Goal: Information Seeking & Learning: Learn about a topic

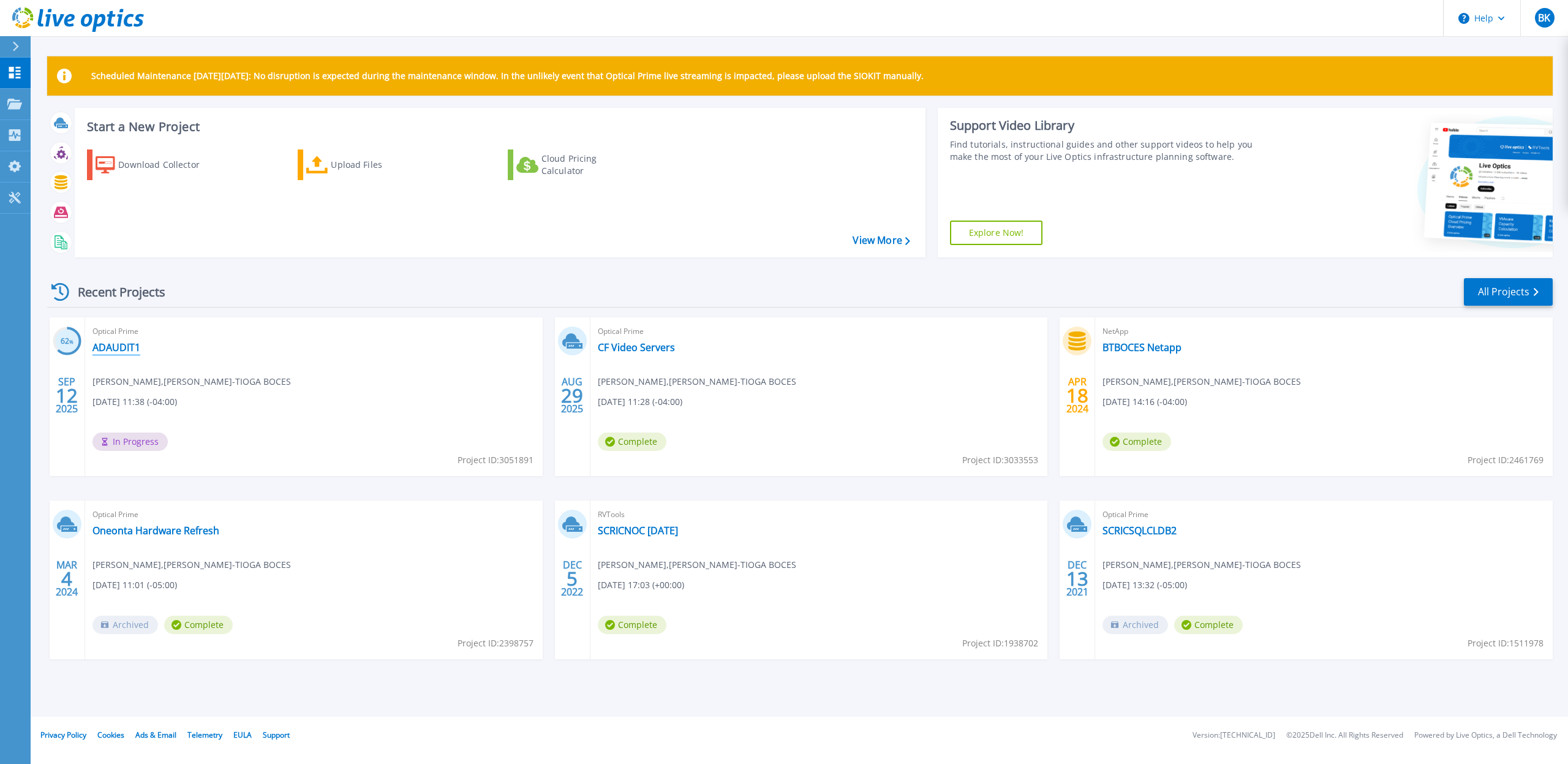
click at [130, 347] on link "ADAUDIT1" at bounding box center [117, 347] width 48 height 12
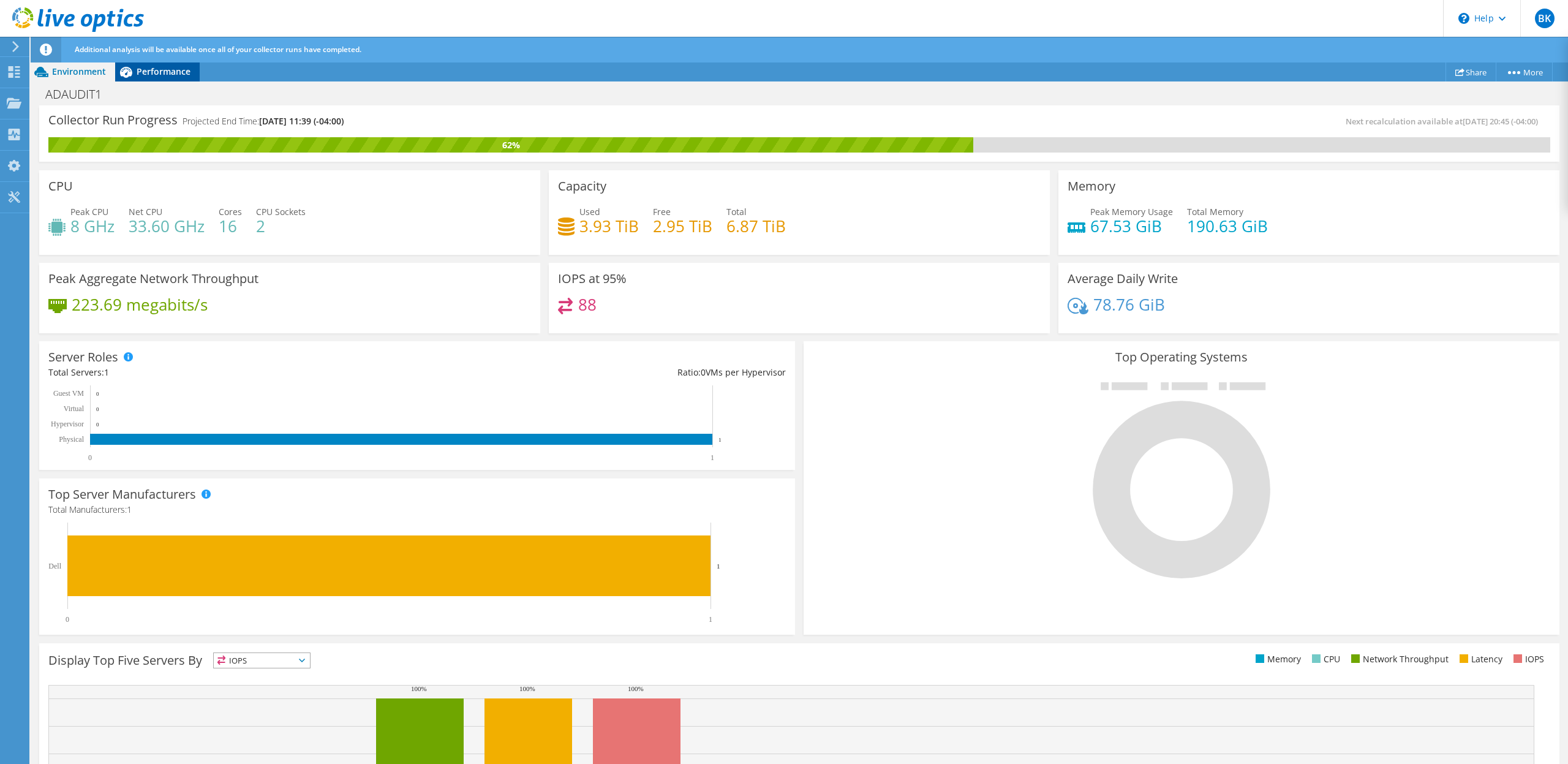
click at [159, 72] on span "Performance" at bounding box center [163, 71] width 54 height 12
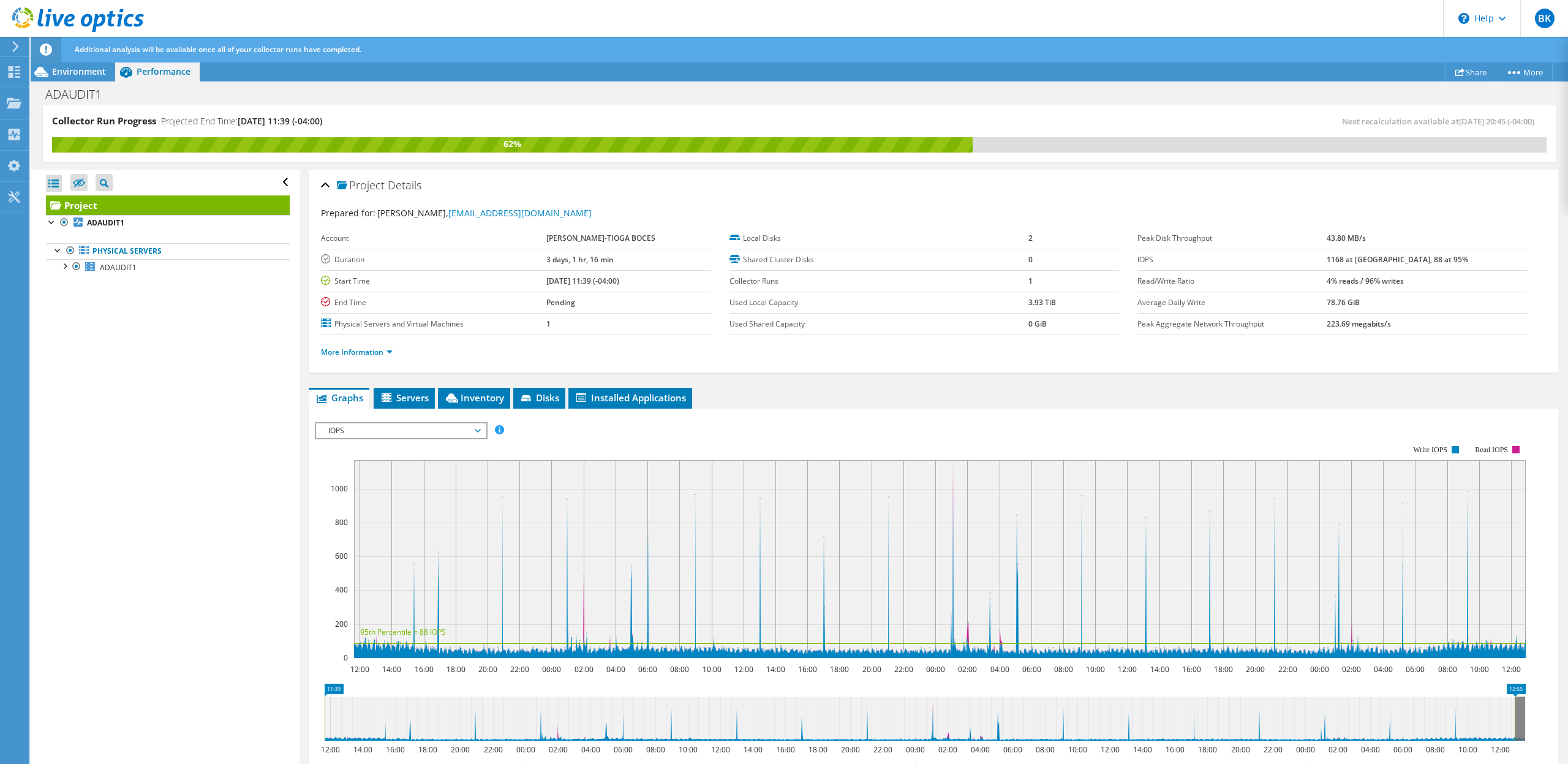
click at [15, 48] on icon at bounding box center [16, 46] width 9 height 11
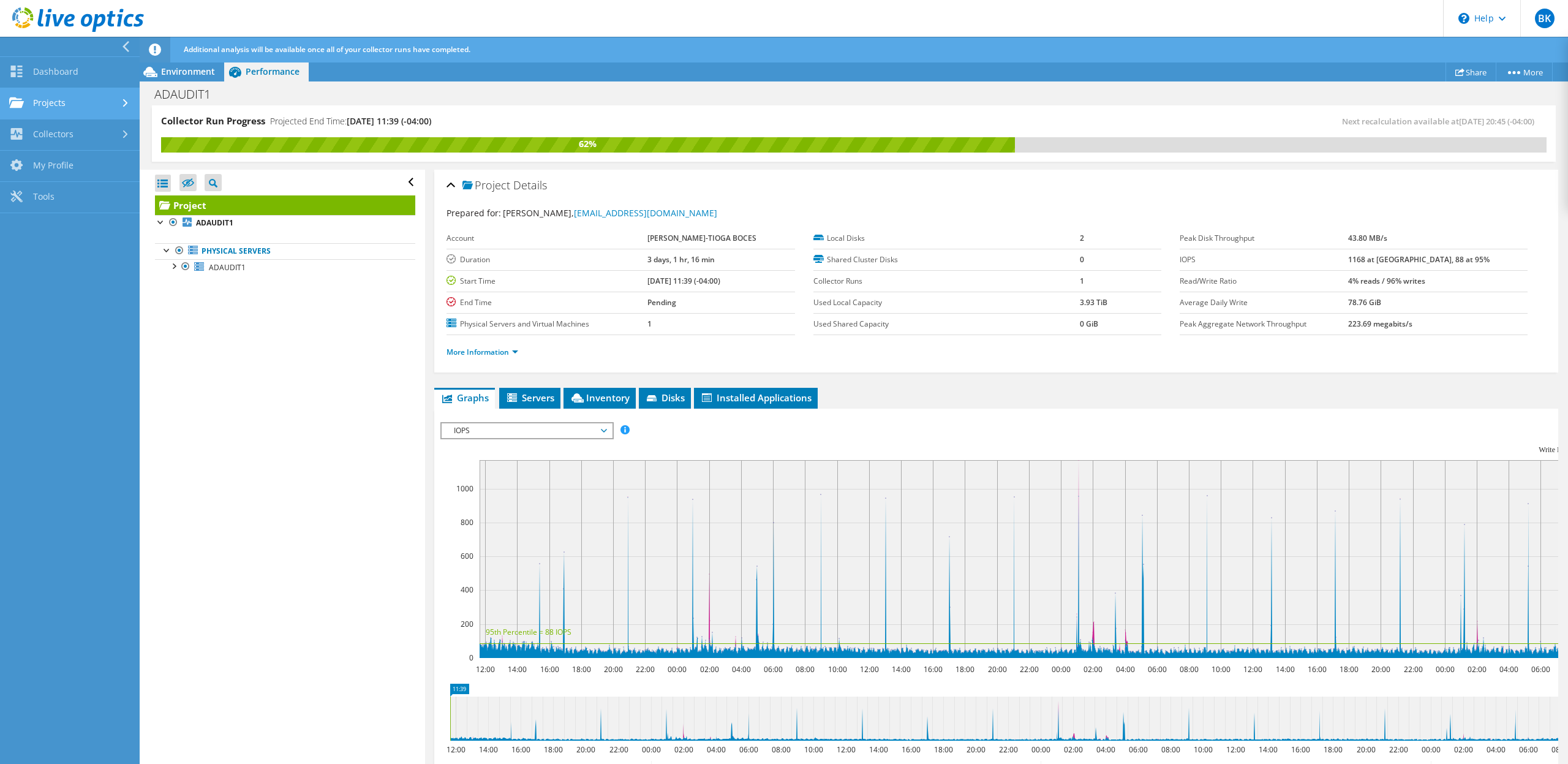
click at [60, 97] on link "Projects" at bounding box center [70, 104] width 140 height 31
click at [81, 139] on link "Search Projects" at bounding box center [70, 135] width 140 height 31
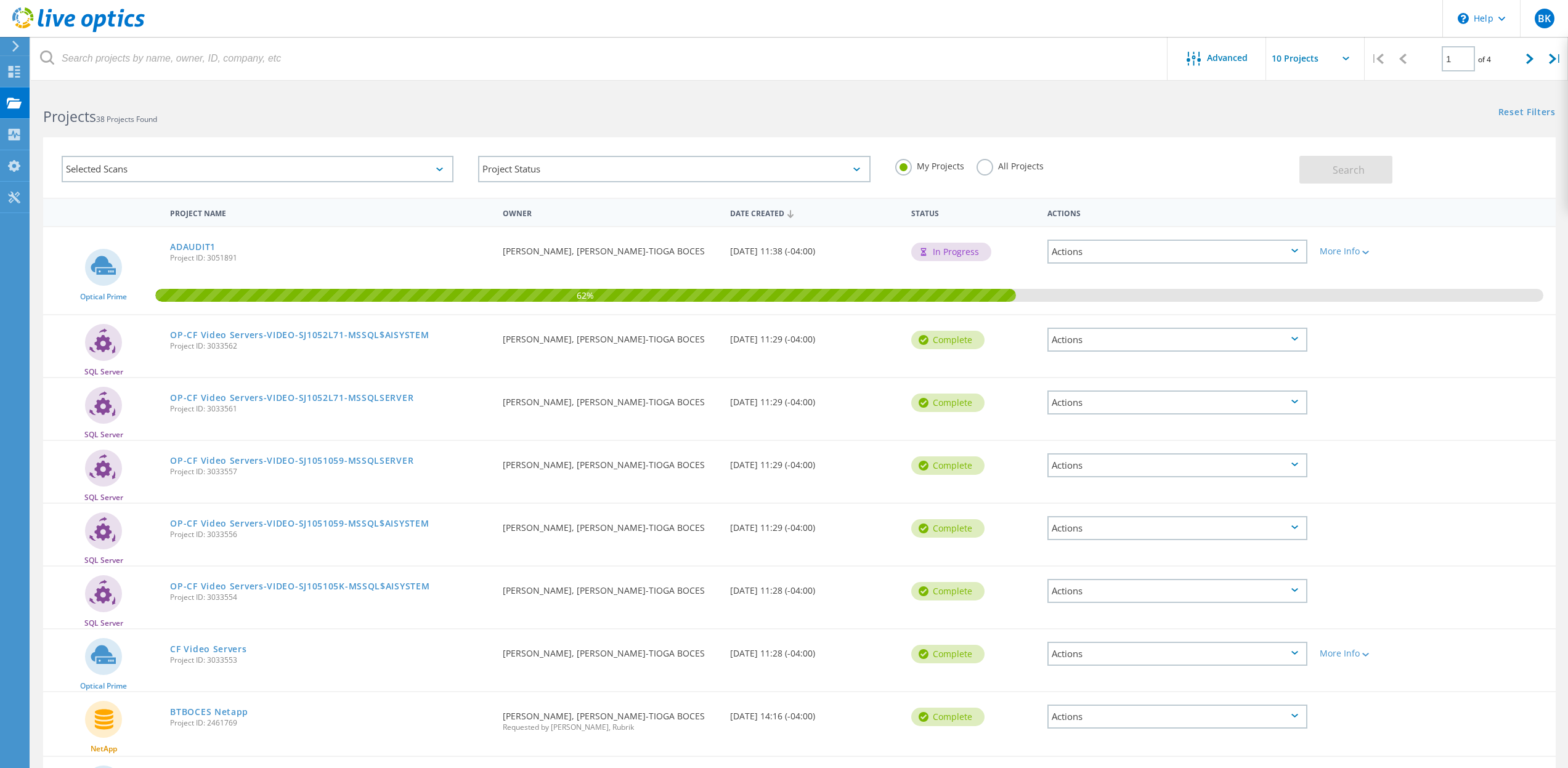
scroll to position [163, 0]
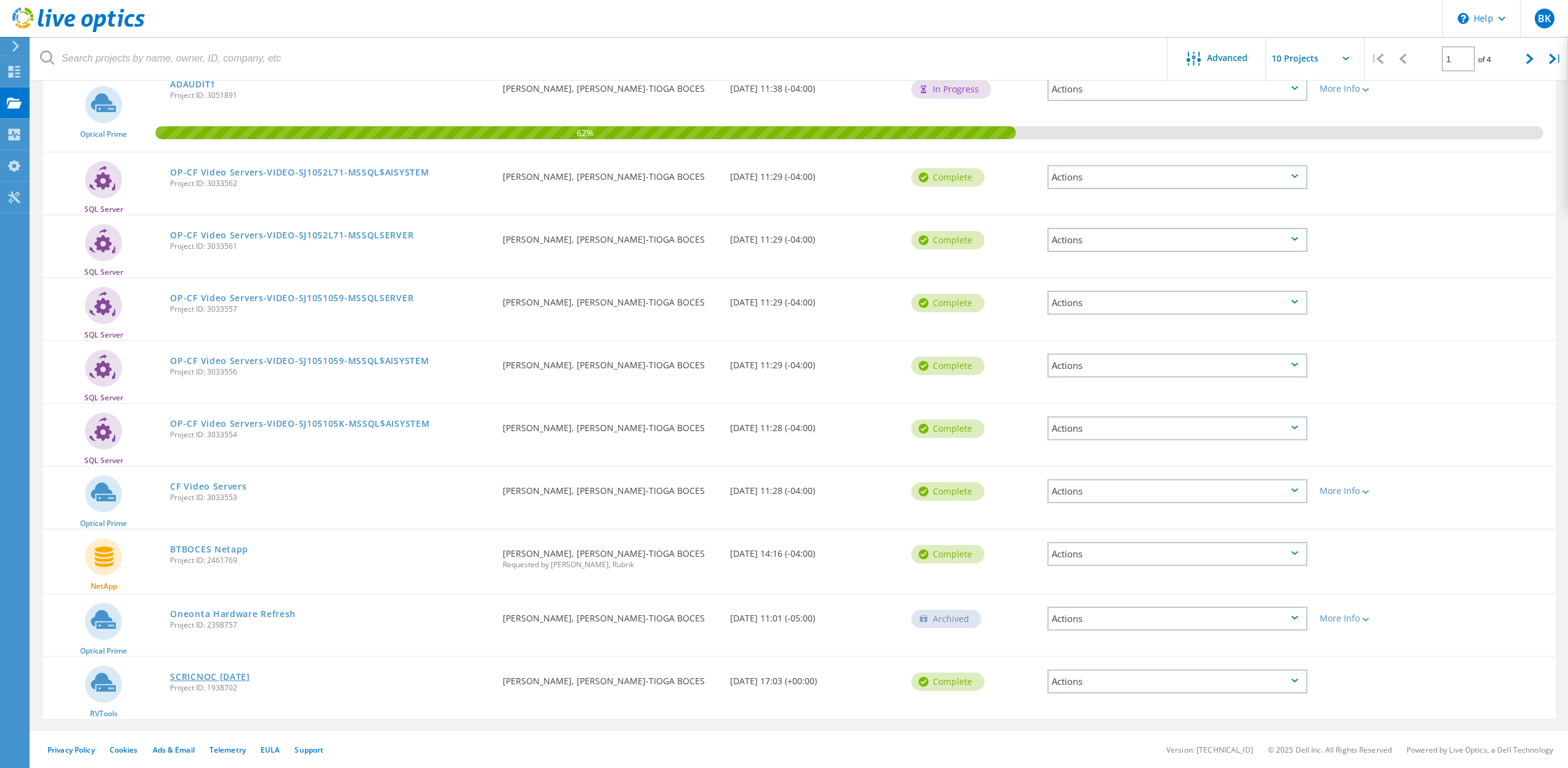
click at [250, 678] on link "SCRICNOC [DATE]" at bounding box center [210, 676] width 80 height 8
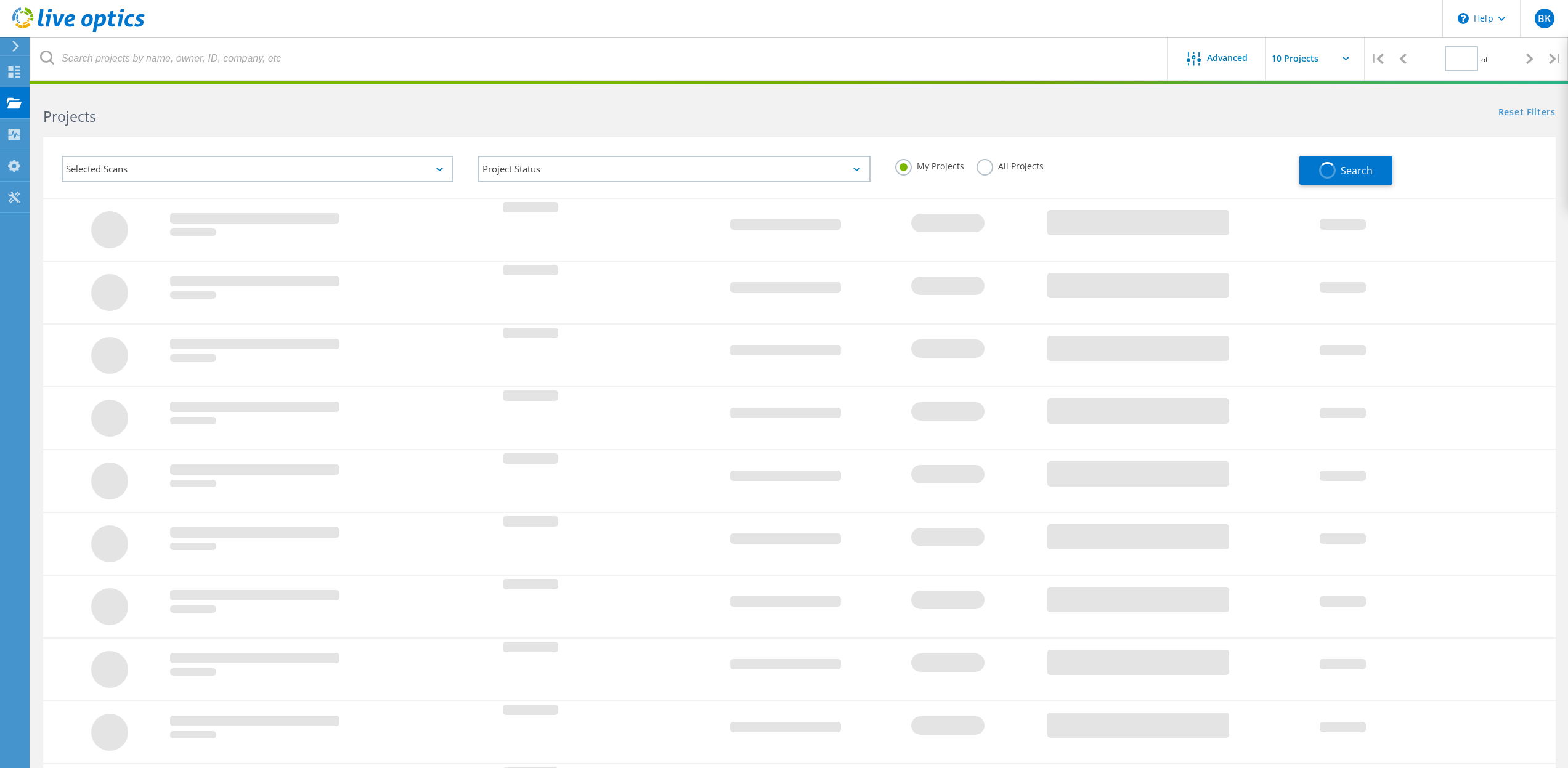
scroll to position [107, 0]
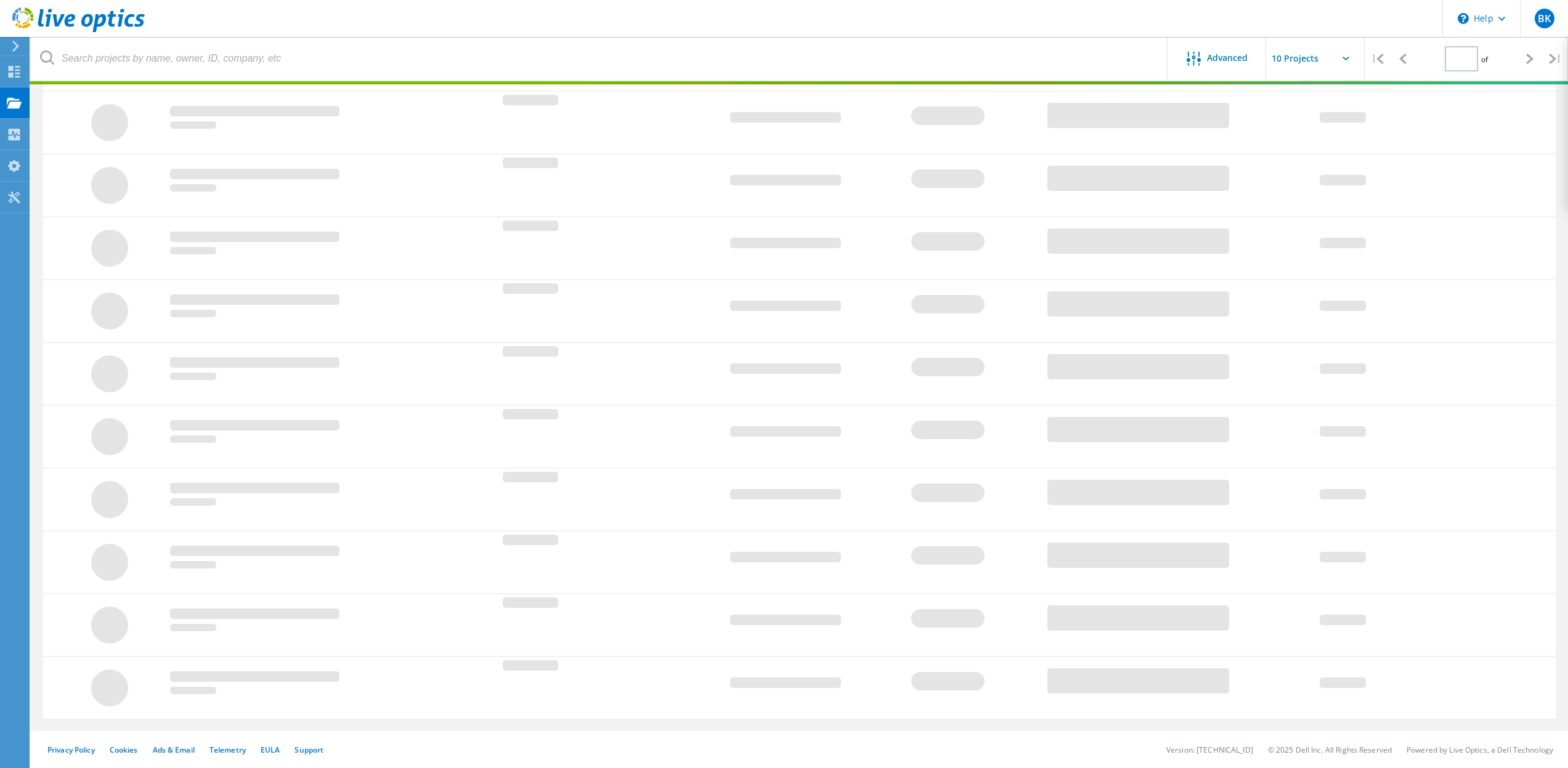
type input "1"
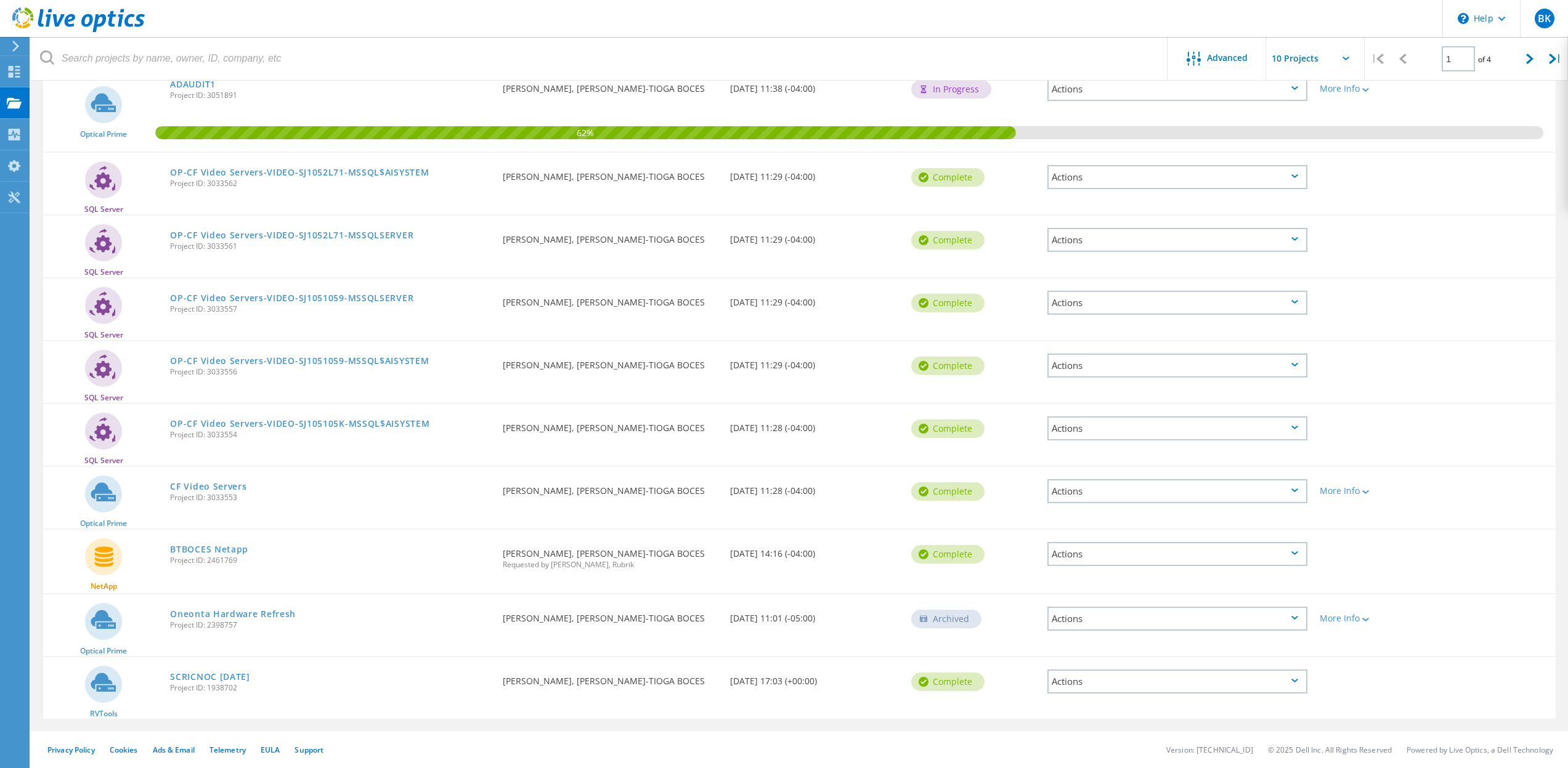
scroll to position [0, 0]
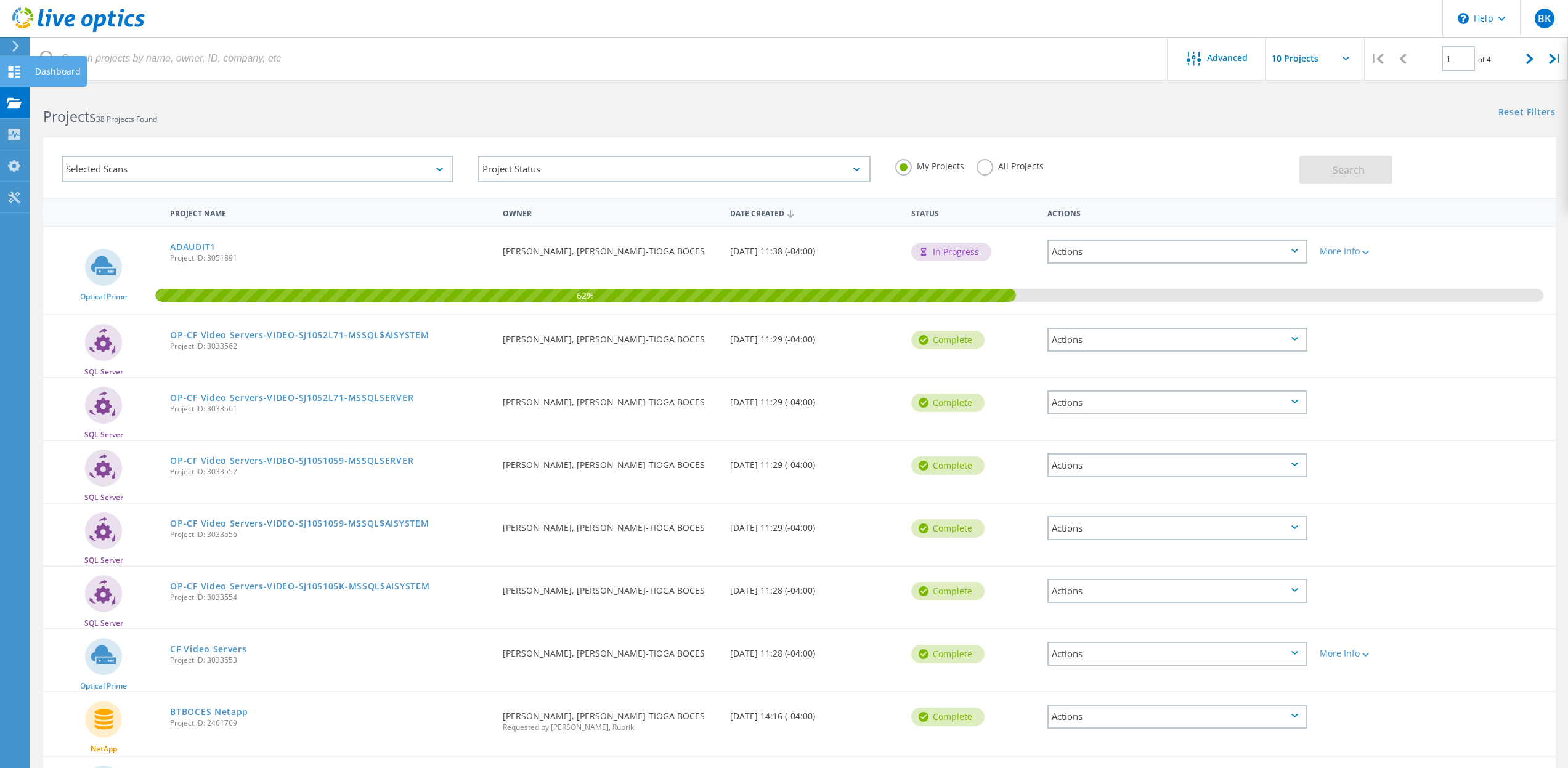
click at [14, 75] on icon at bounding box center [14, 72] width 15 height 12
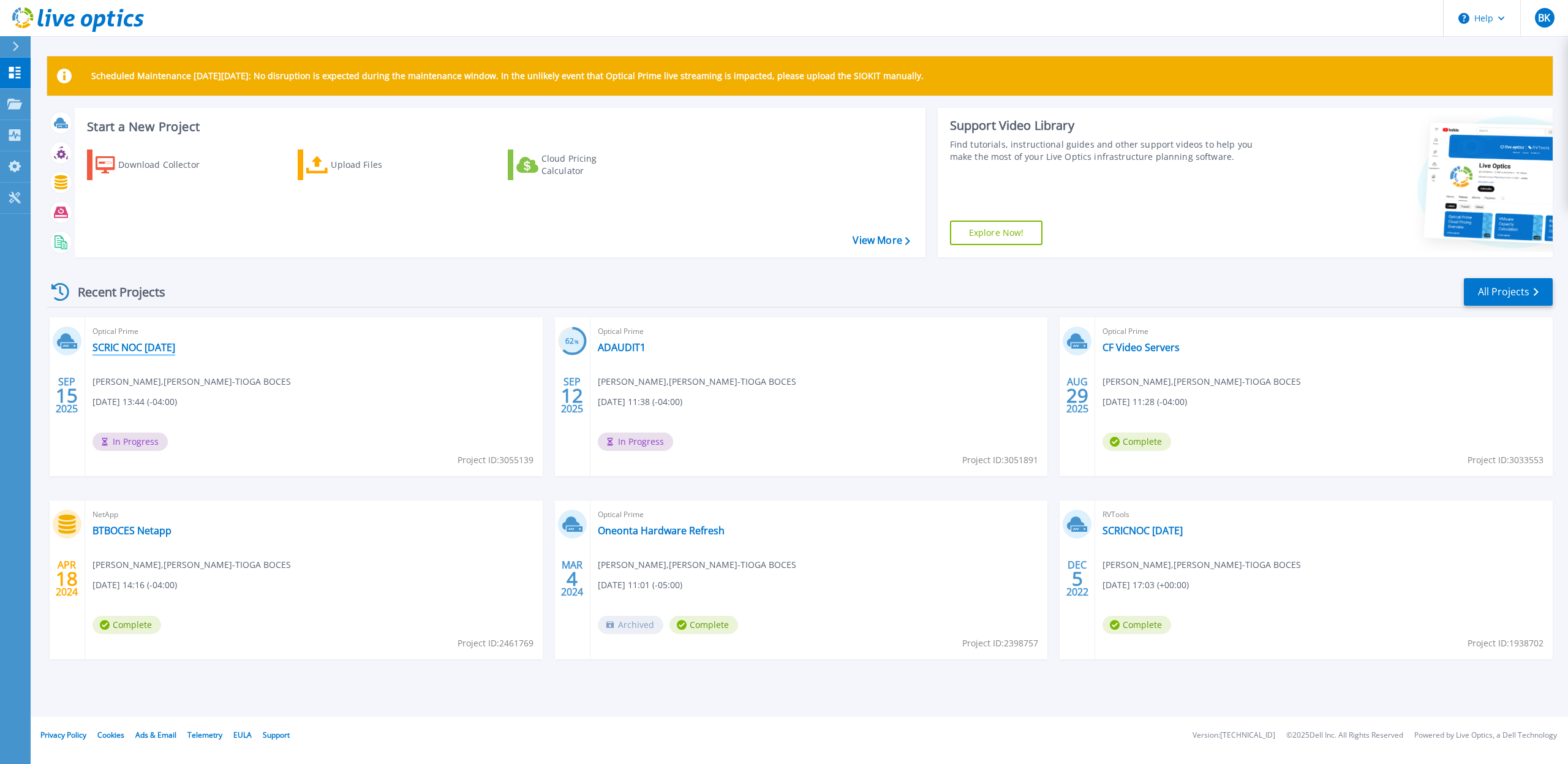
click at [175, 351] on link "SCRIC NOC [DATE]" at bounding box center [134, 347] width 83 height 12
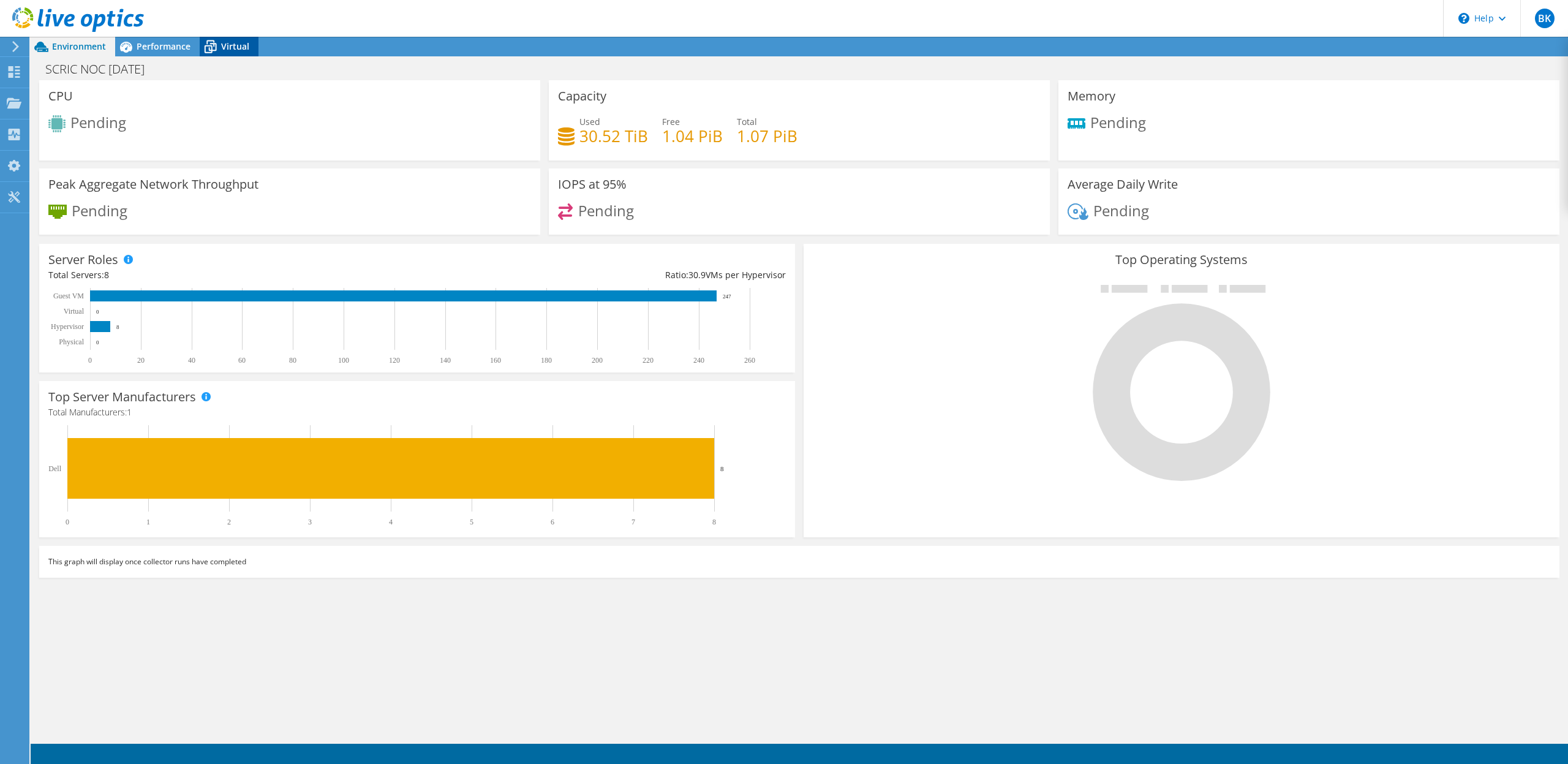
click at [208, 43] on icon at bounding box center [210, 47] width 21 height 21
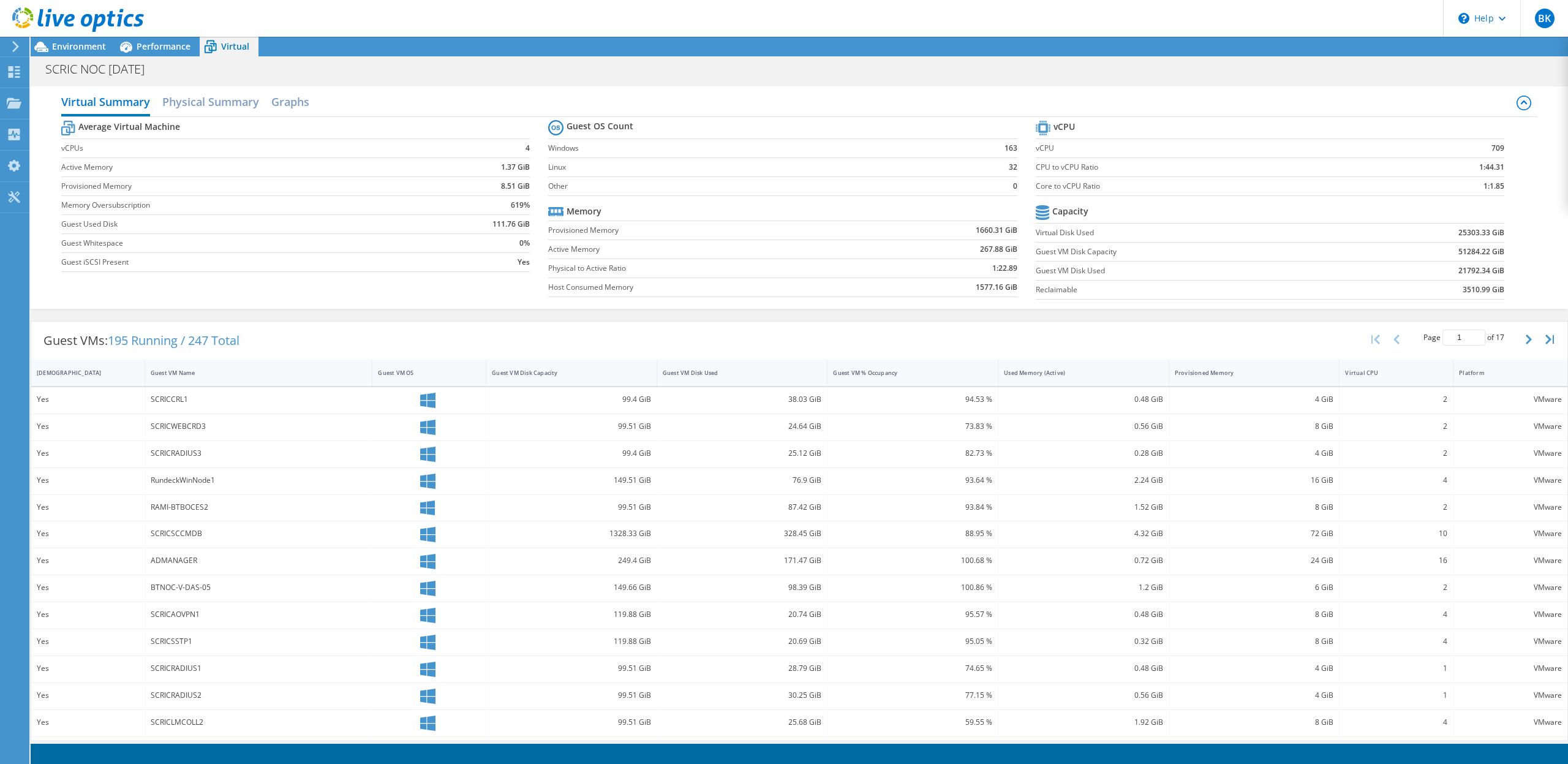
click at [1392, 410] on div "2" at bounding box center [1397, 400] width 114 height 27
click at [216, 102] on h2 "Physical Summary" at bounding box center [211, 103] width 97 height 27
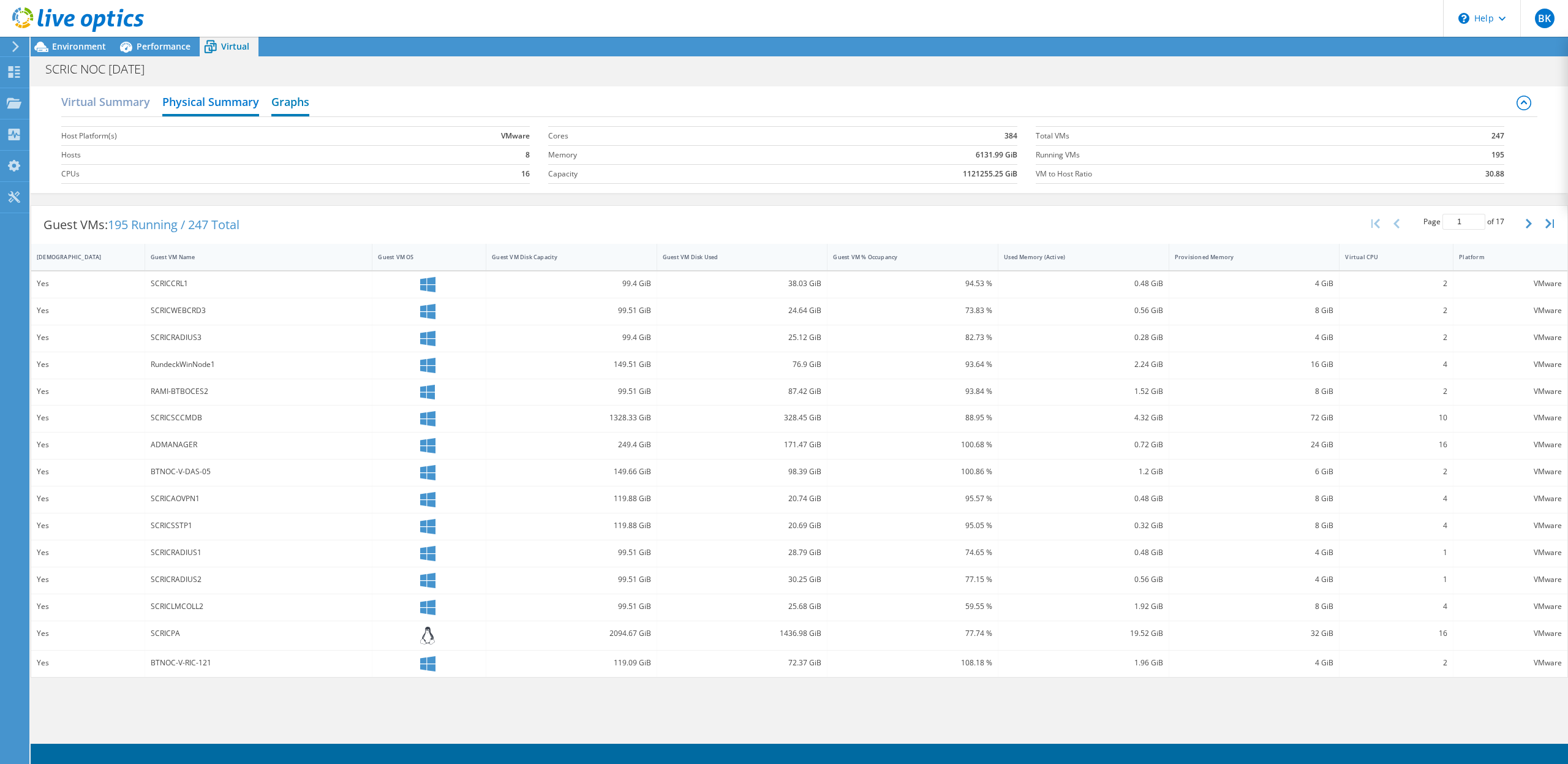
click at [283, 98] on h2 "Graphs" at bounding box center [290, 103] width 38 height 27
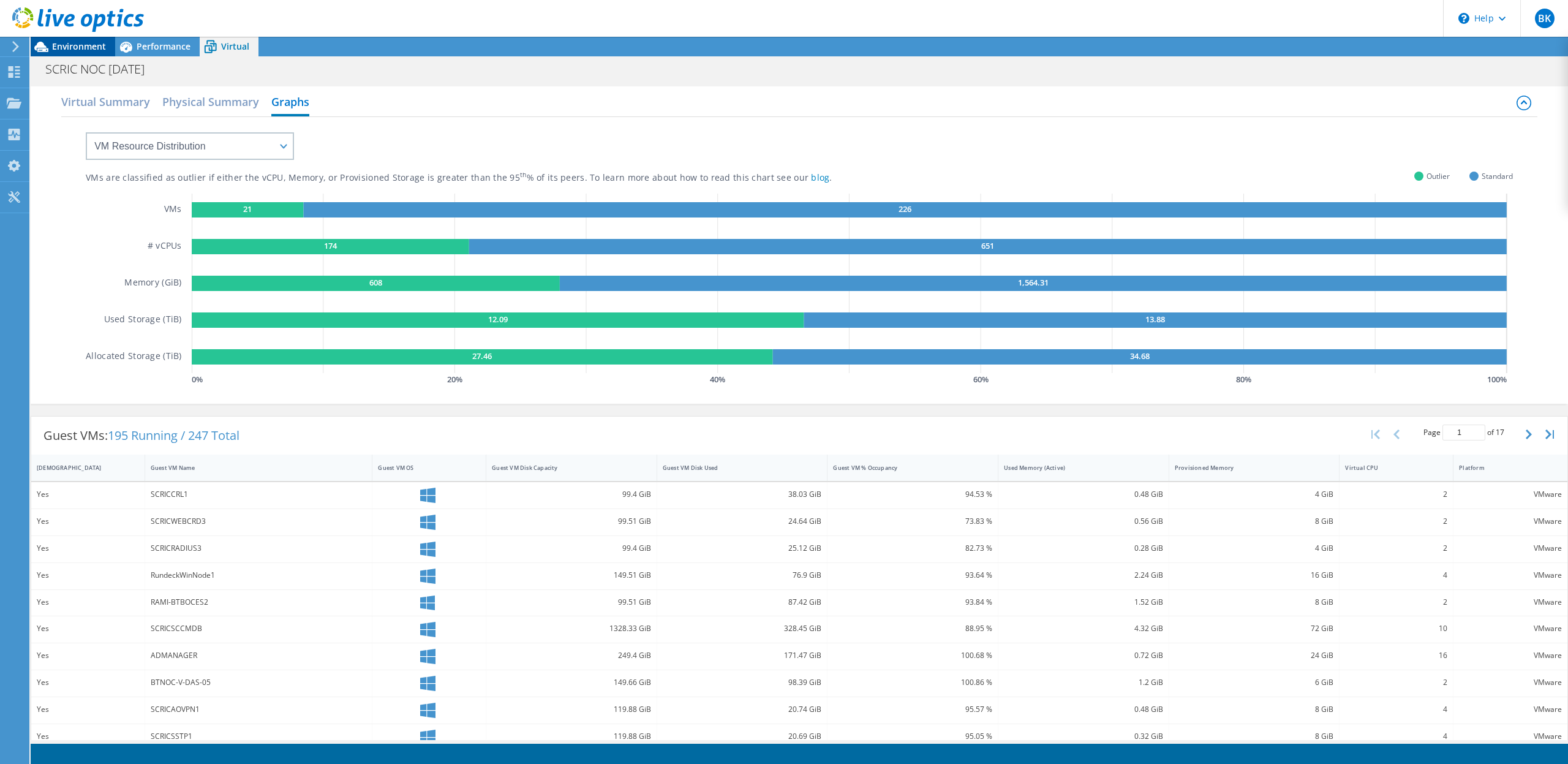
click at [78, 47] on span "Environment" at bounding box center [78, 46] width 54 height 12
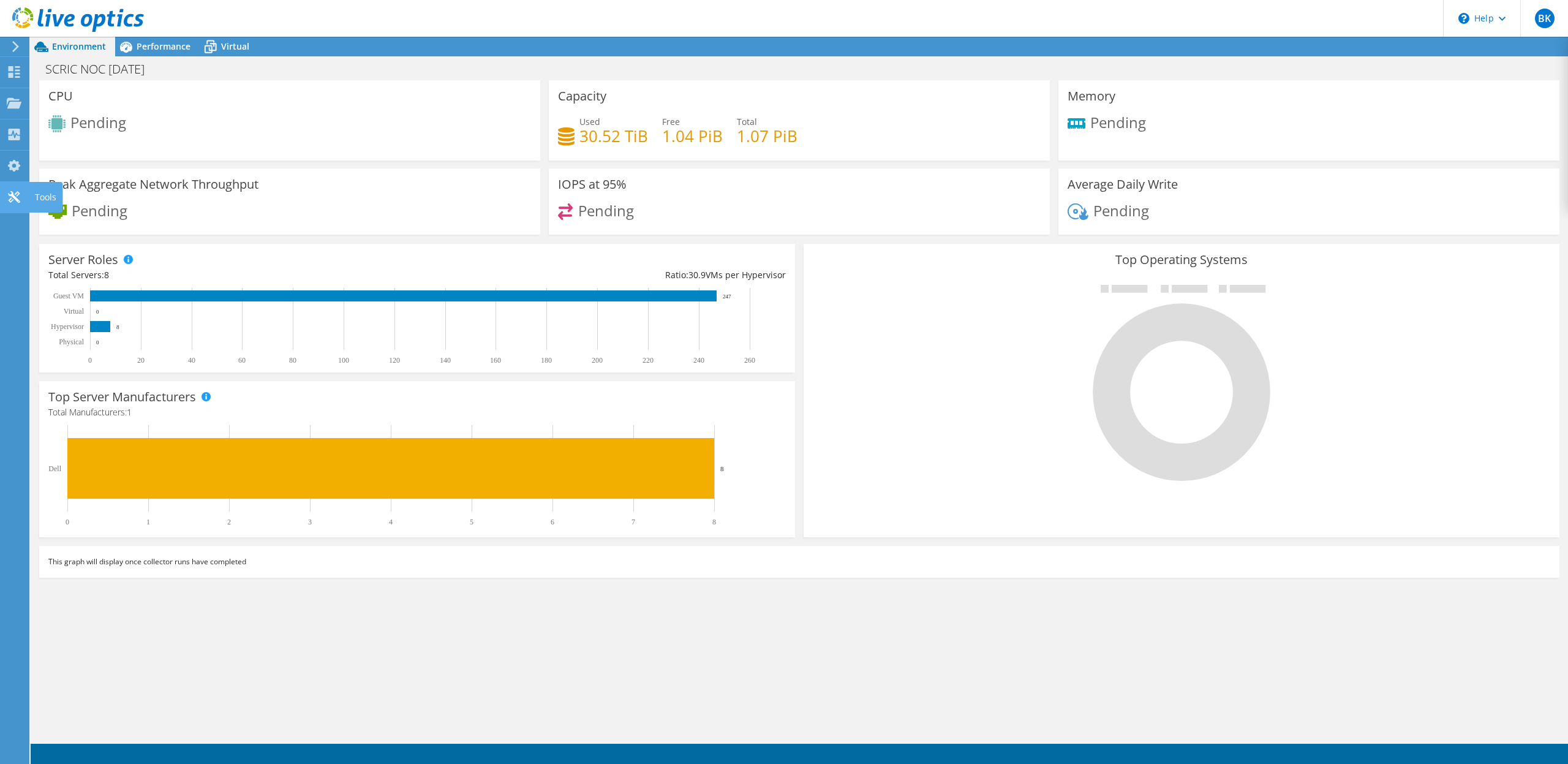
click at [17, 194] on use at bounding box center [14, 197] width 12 height 12
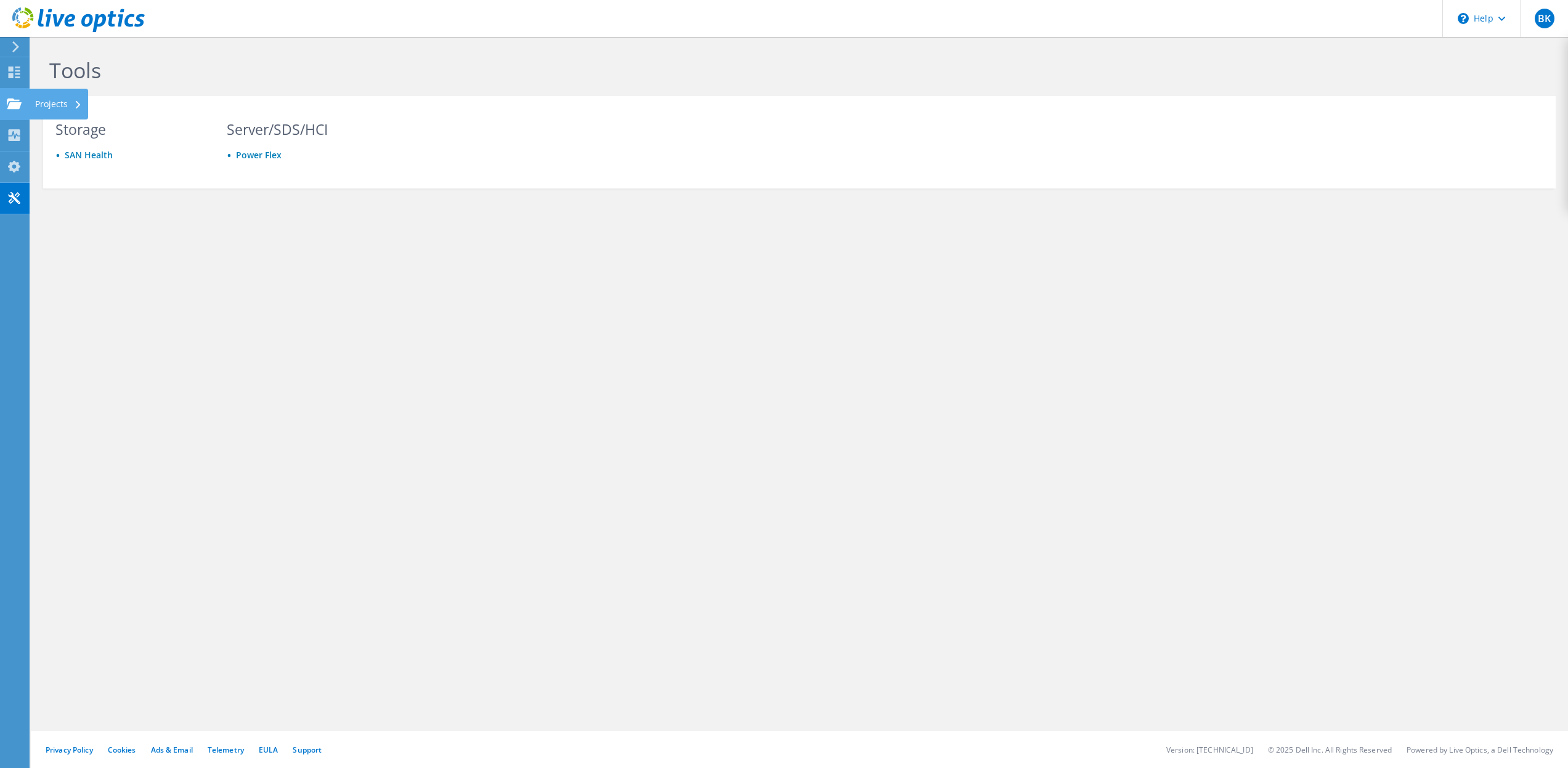
click at [18, 98] on icon at bounding box center [14, 104] width 15 height 12
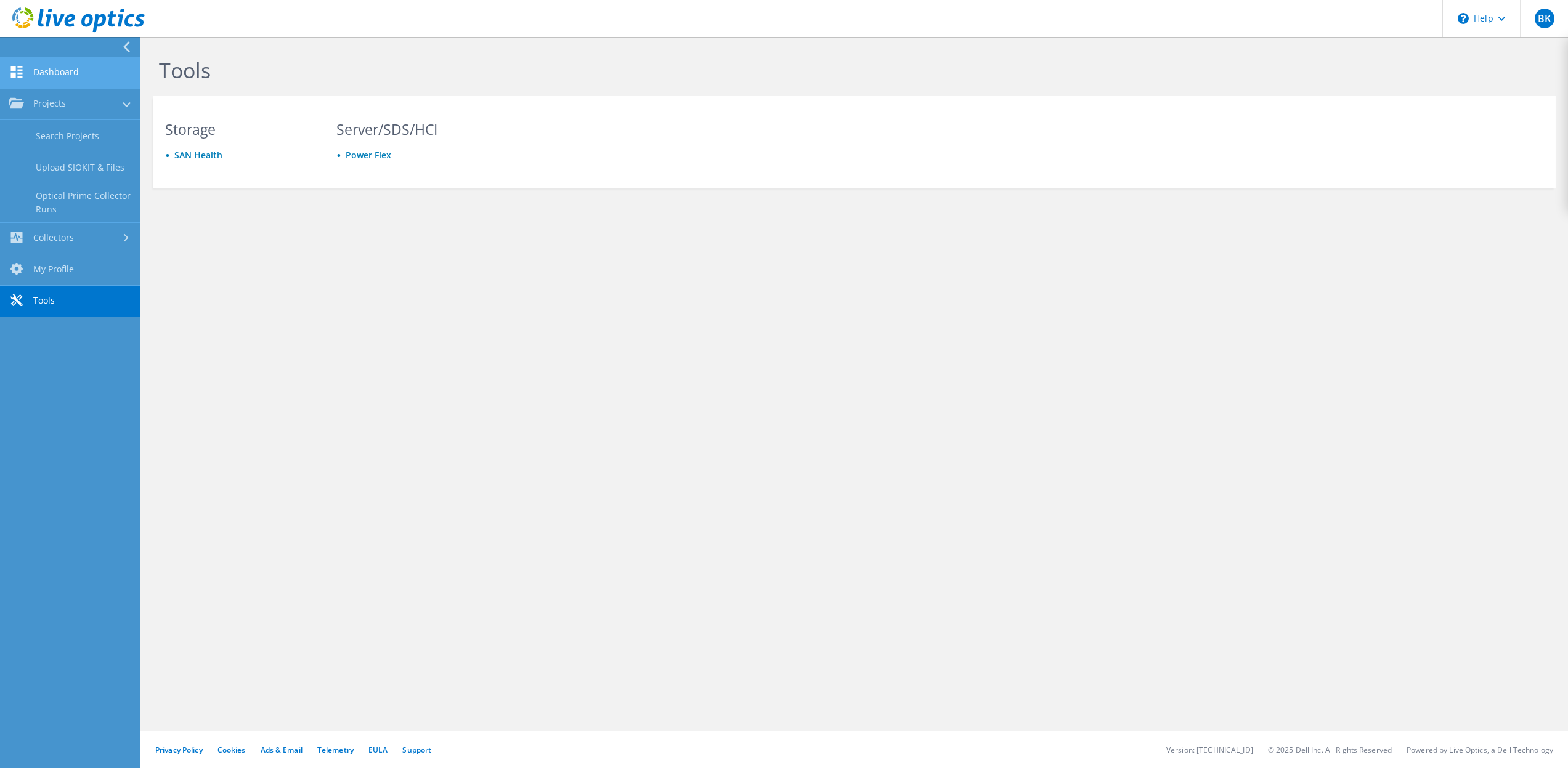
click at [86, 68] on link "Dashboard" at bounding box center [70, 73] width 141 height 31
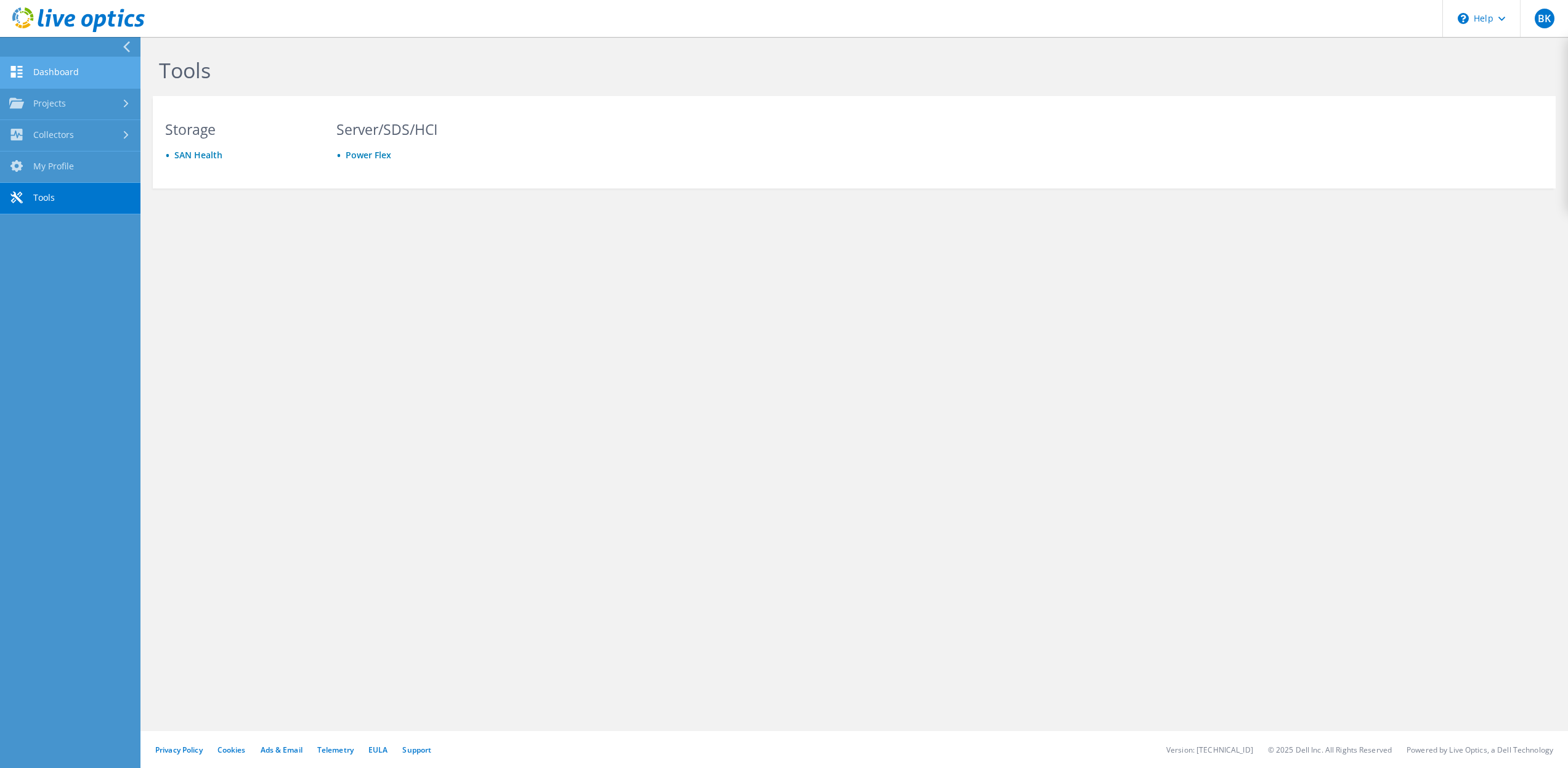
click at [86, 68] on link "Dashboard" at bounding box center [70, 73] width 141 height 31
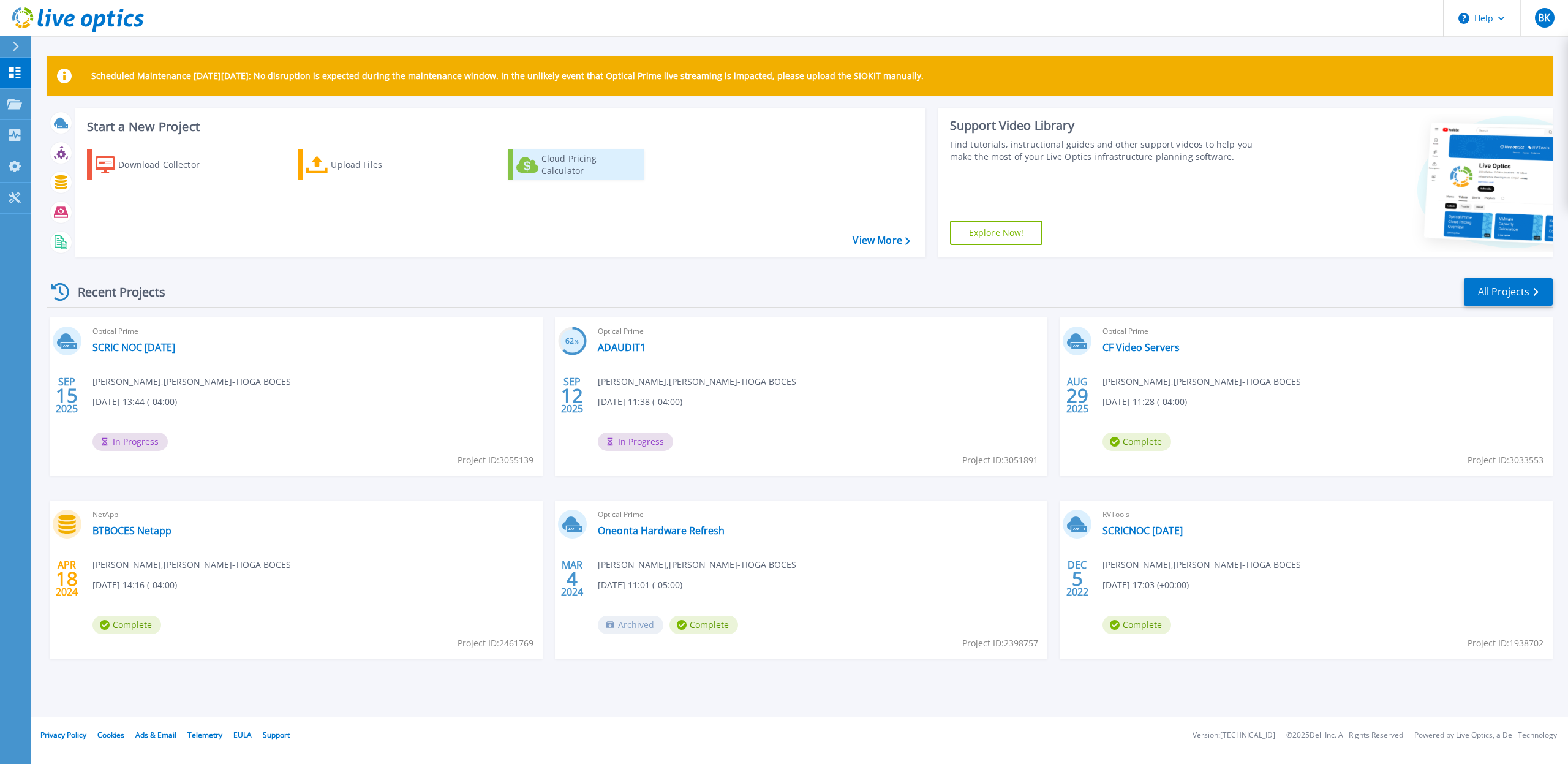
click at [566, 166] on div "Cloud Pricing Calculator" at bounding box center [590, 165] width 98 height 25
click at [175, 349] on link "SCRIC NOC [DATE]" at bounding box center [134, 347] width 83 height 12
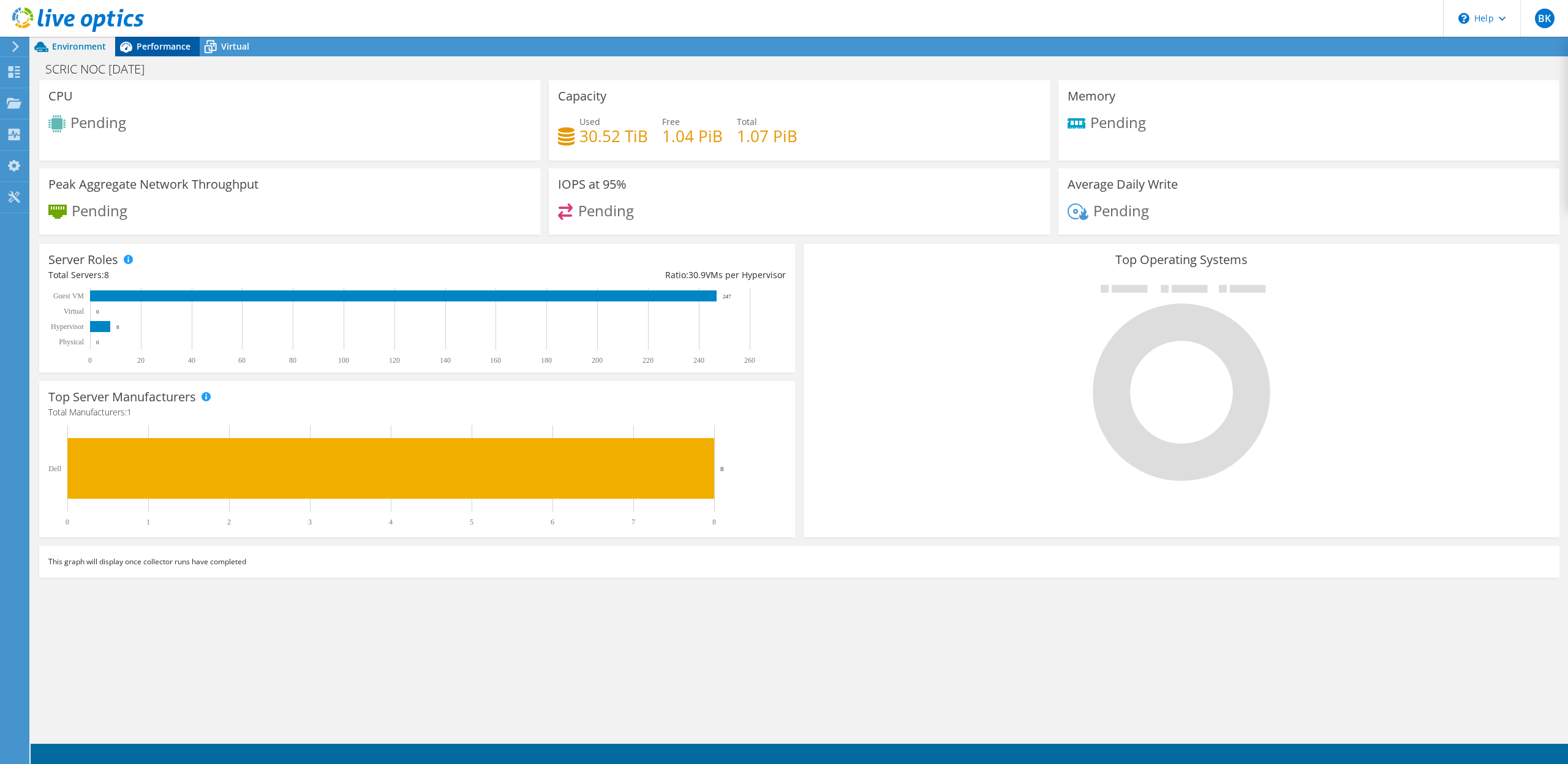
click at [163, 47] on span "Performance" at bounding box center [163, 46] width 54 height 12
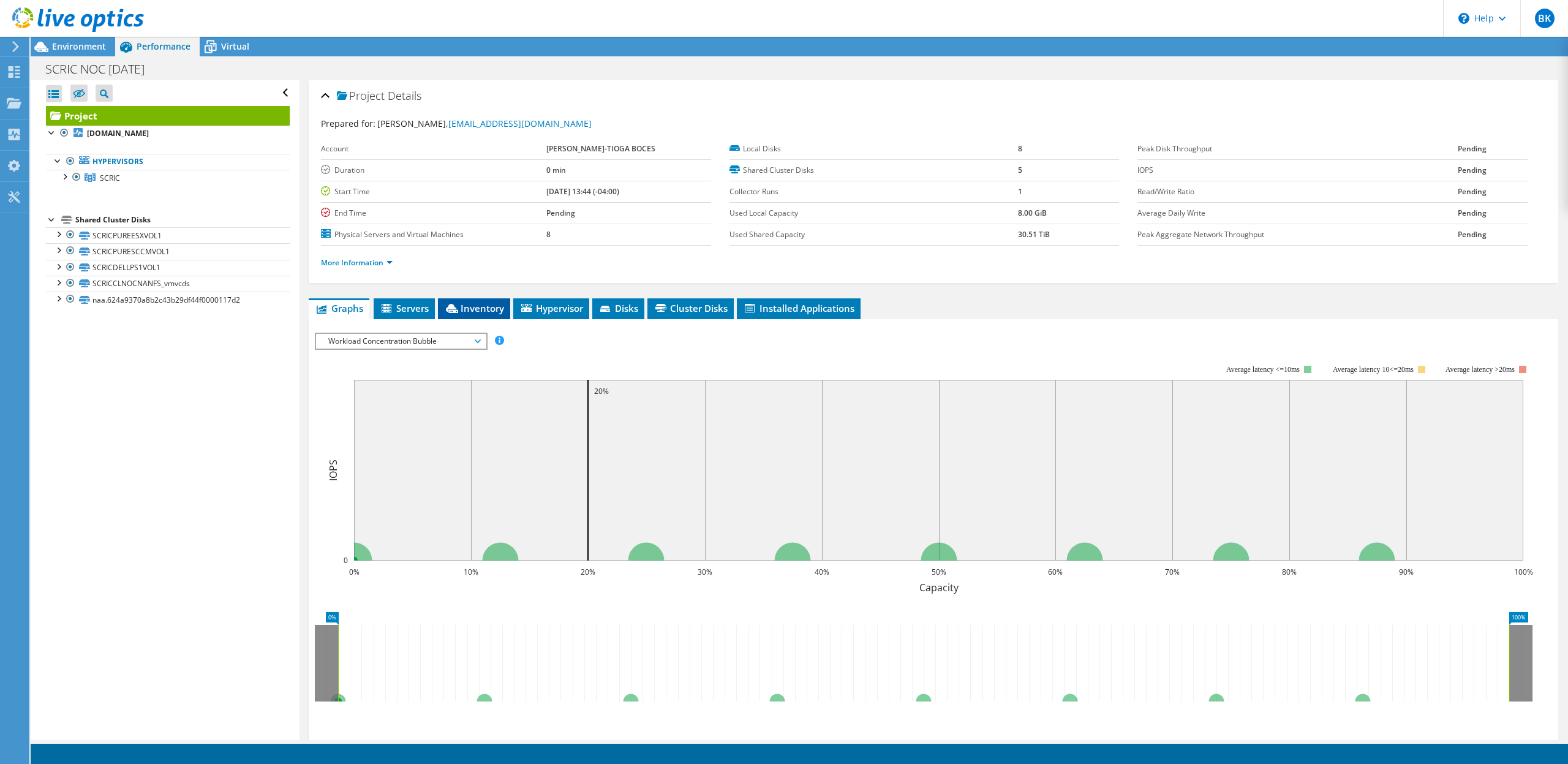
click at [480, 311] on span "Inventory" at bounding box center [474, 308] width 60 height 12
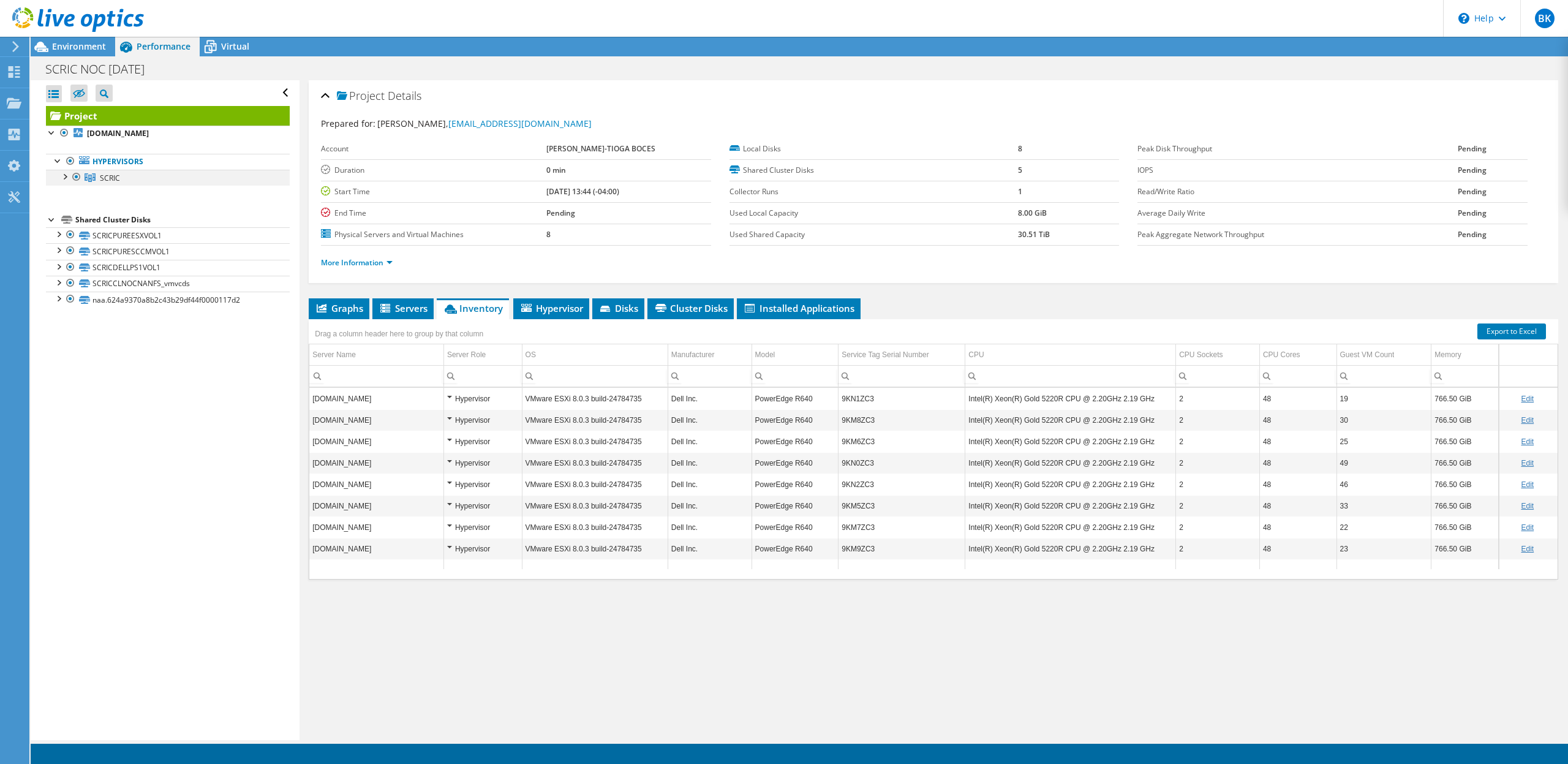
click at [63, 175] on div at bounding box center [64, 176] width 12 height 12
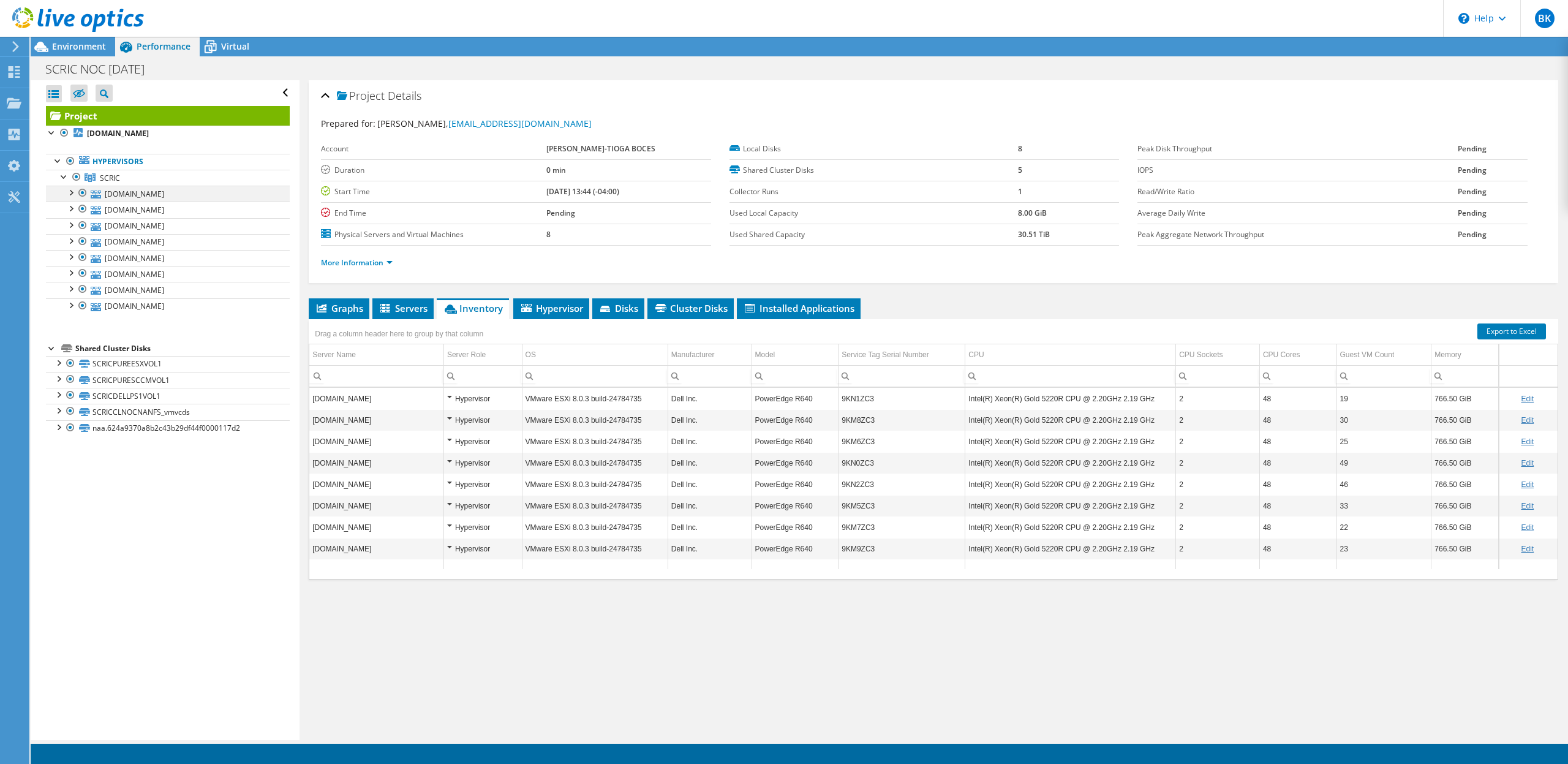
click at [76, 195] on div at bounding box center [82, 192] width 12 height 15
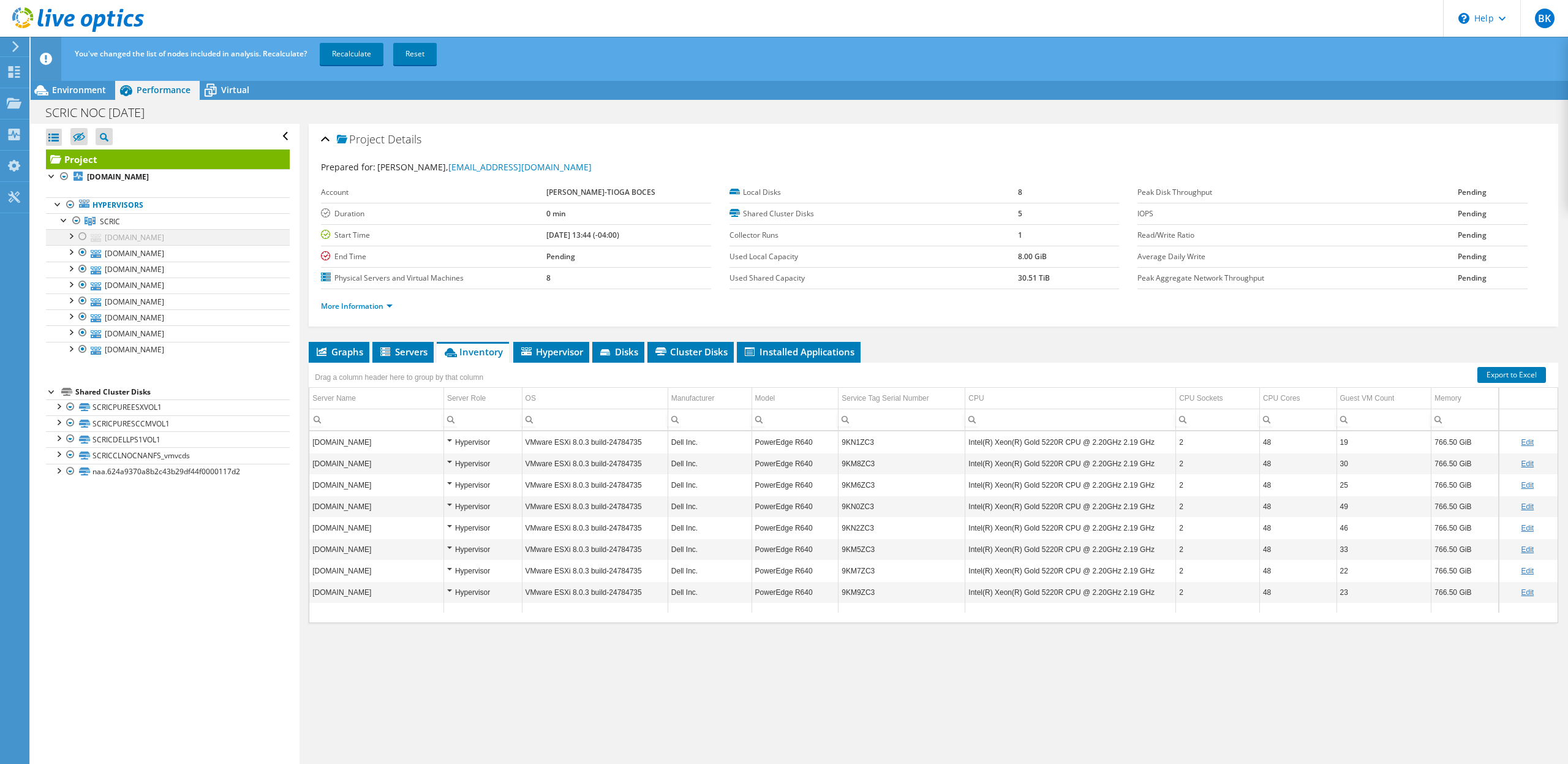
click at [72, 235] on div at bounding box center [70, 235] width 12 height 12
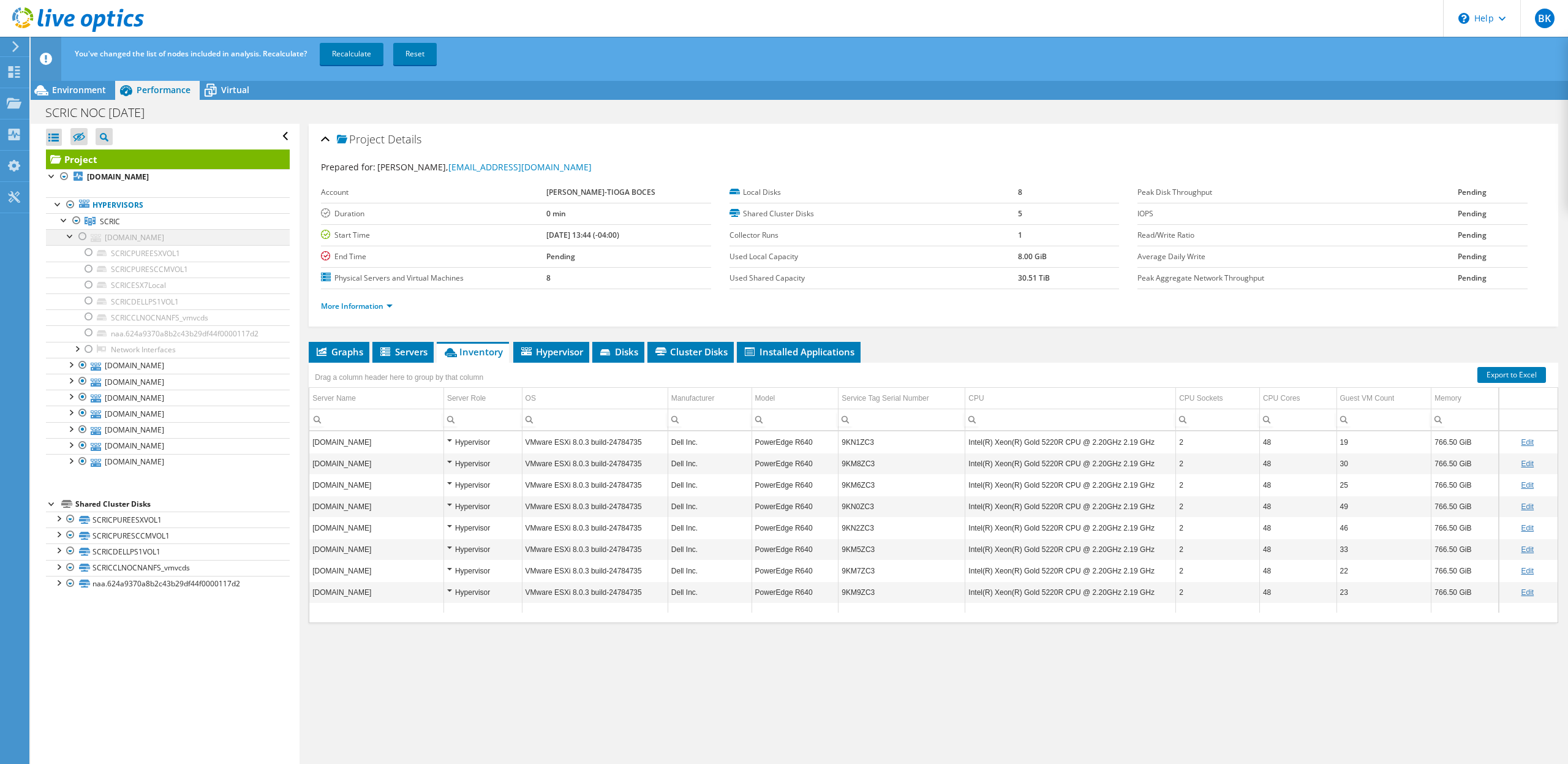
click at [86, 233] on div at bounding box center [82, 237] width 12 height 15
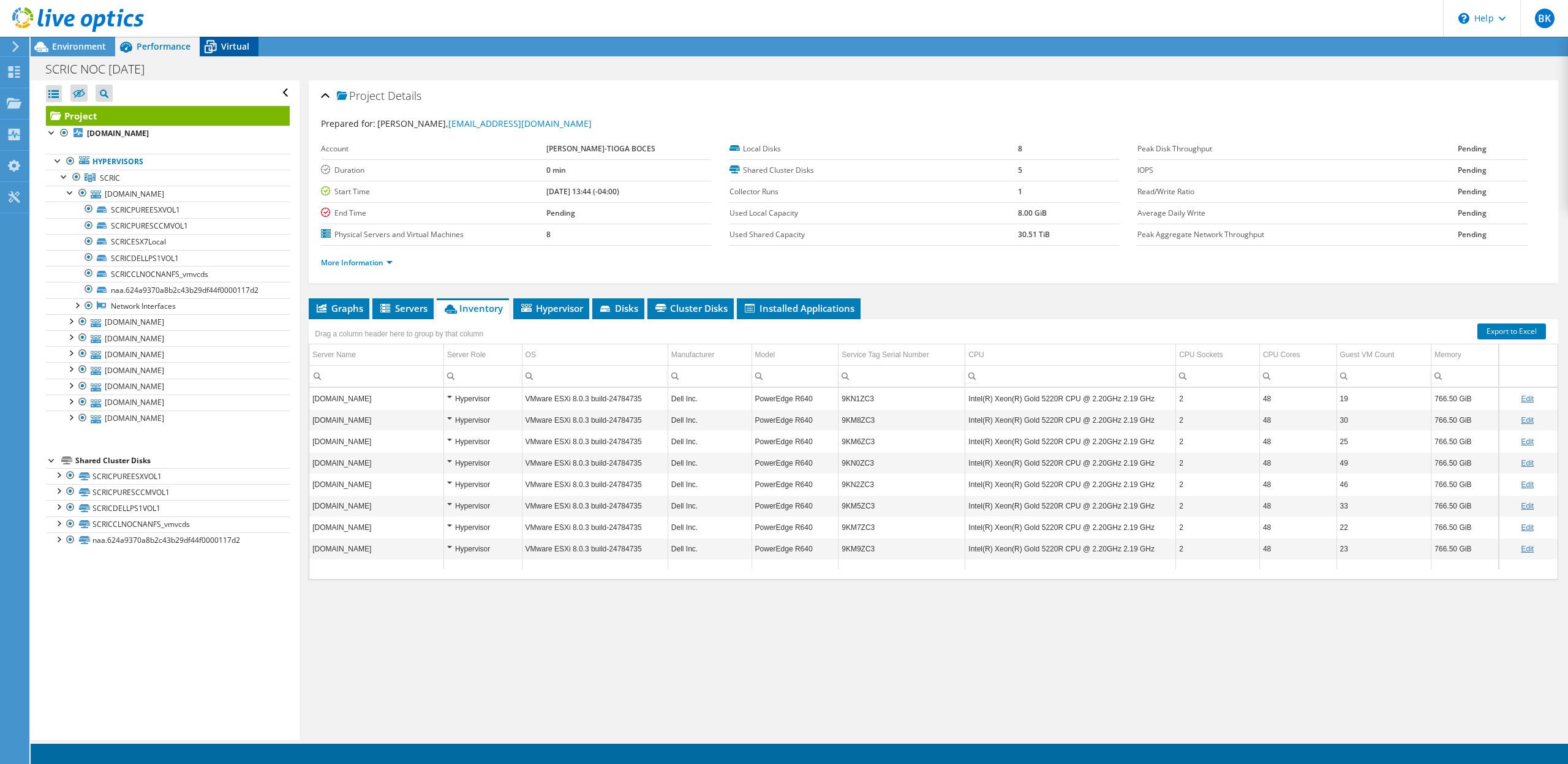
click at [242, 43] on span "Virtual" at bounding box center [235, 46] width 28 height 12
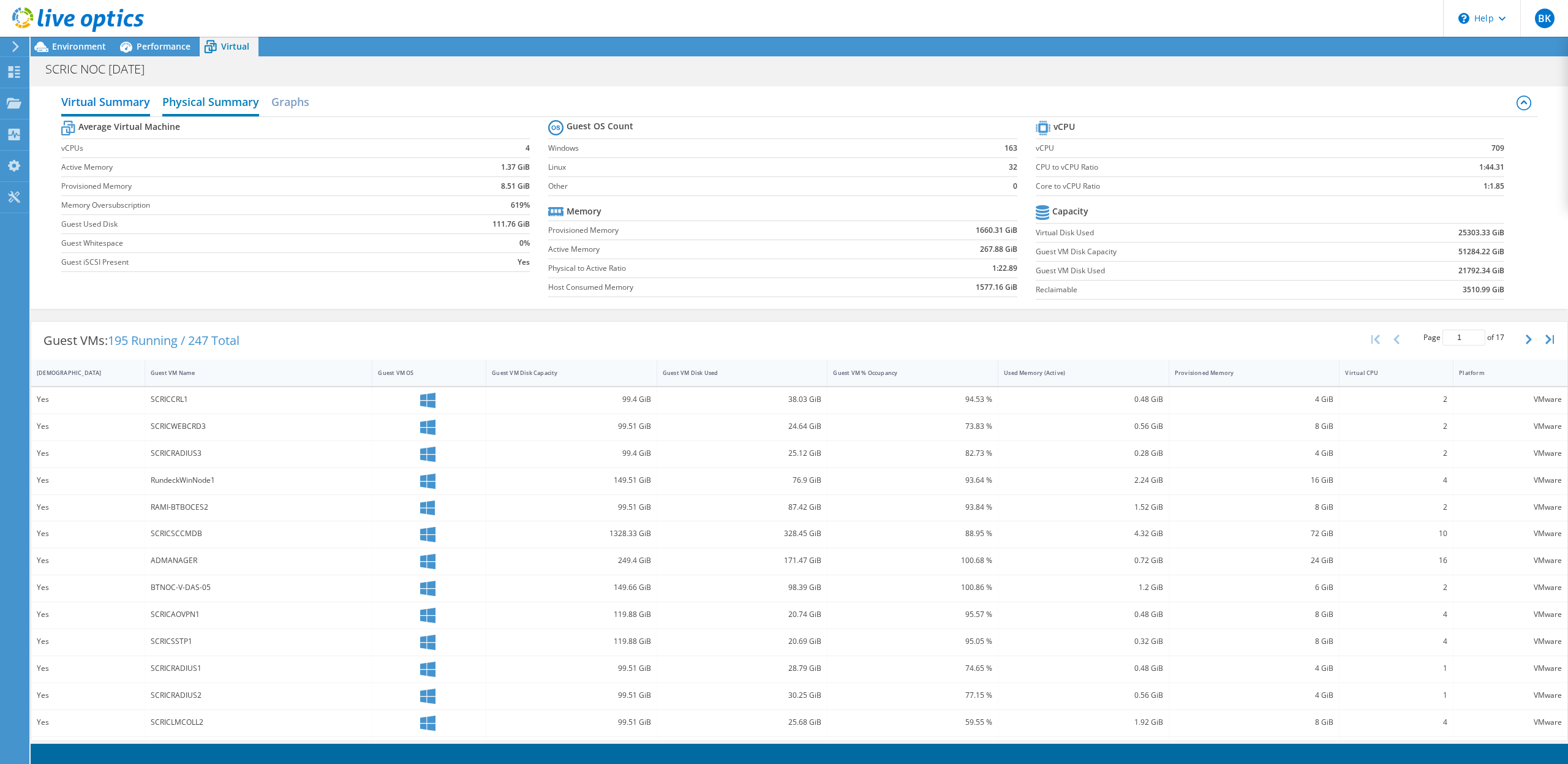
click at [227, 113] on h2 "Physical Summary" at bounding box center [211, 103] width 97 height 27
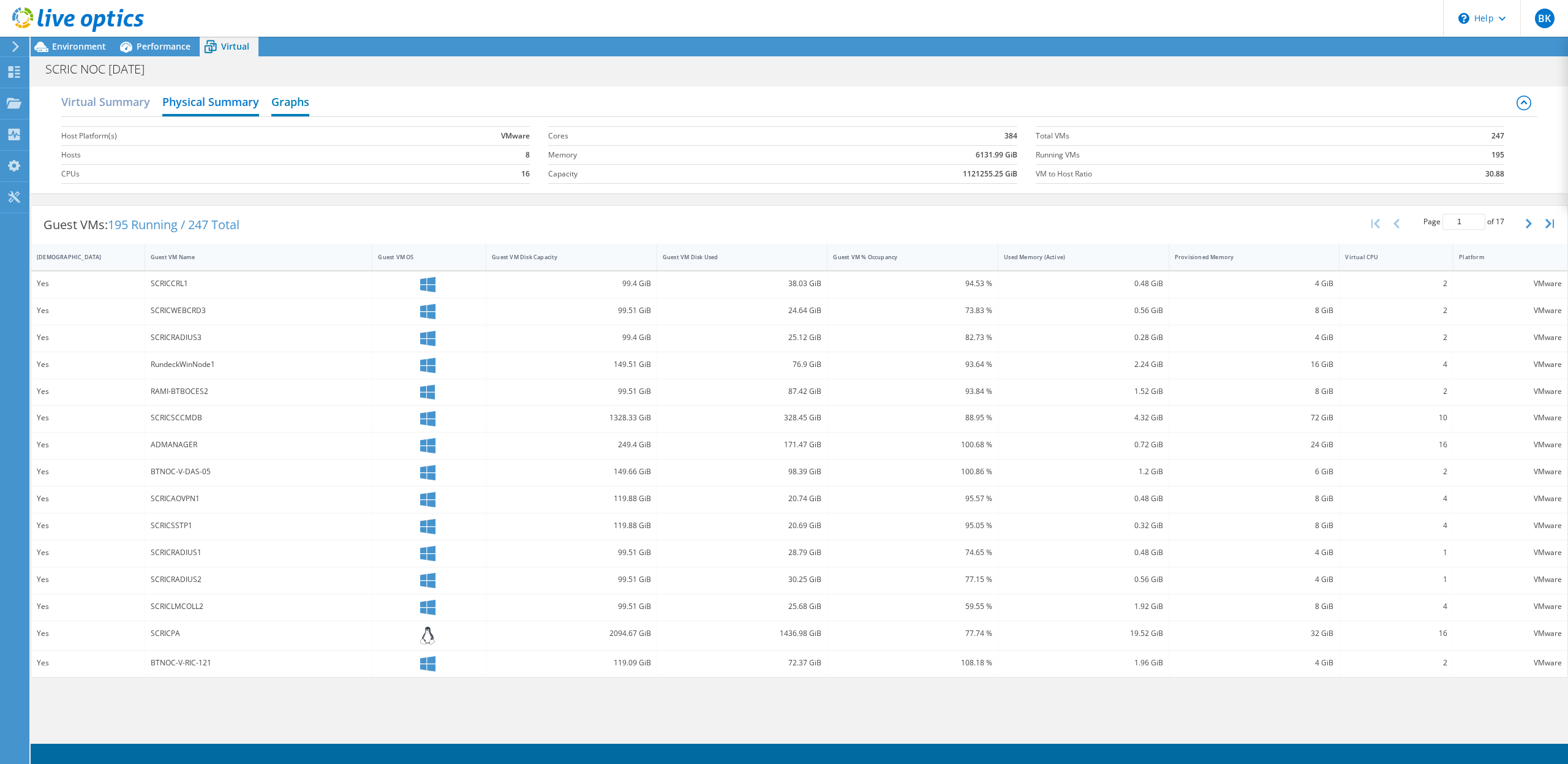
click at [298, 98] on h2 "Graphs" at bounding box center [290, 103] width 38 height 27
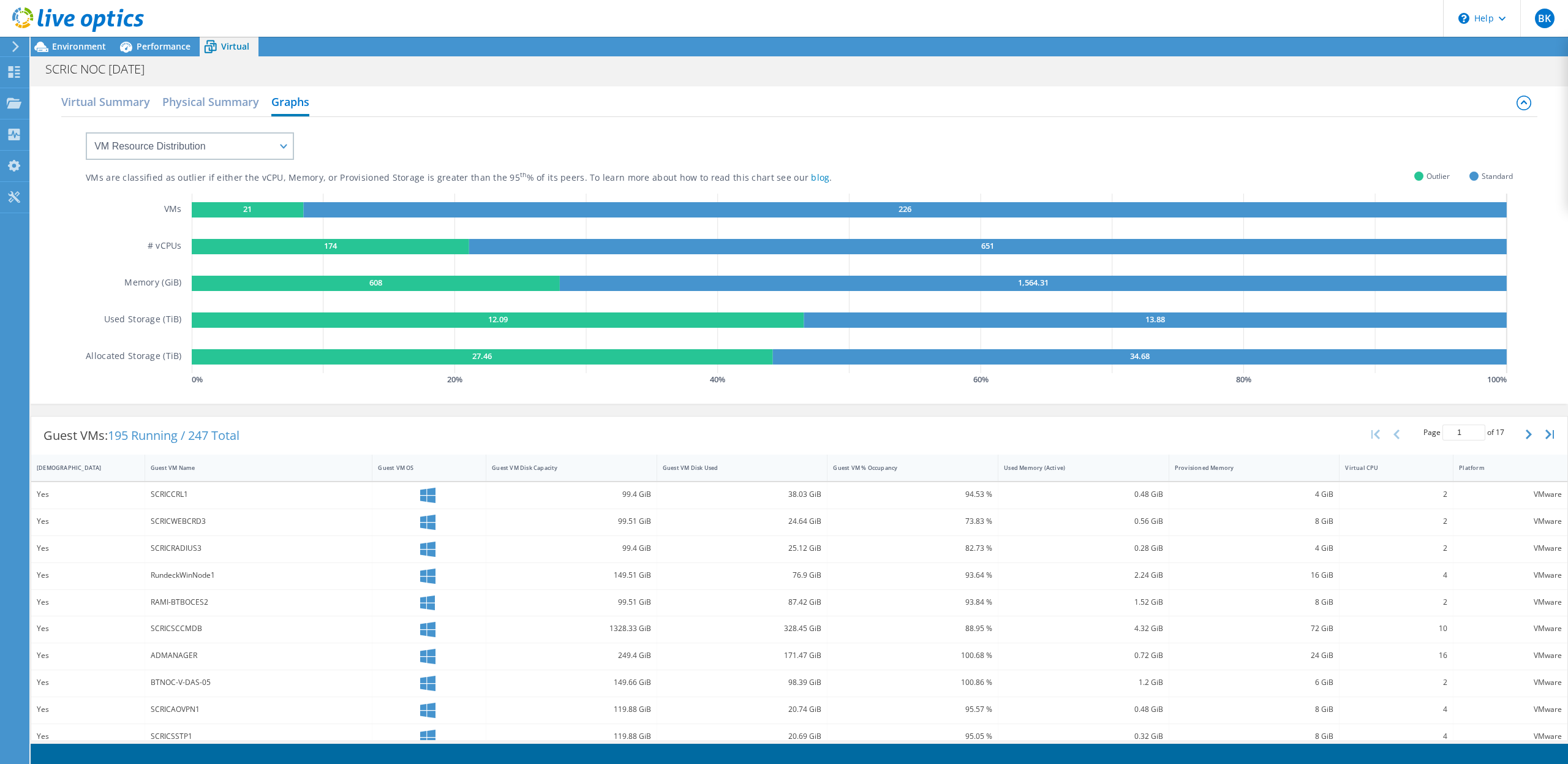
click at [184, 521] on div "SCRICWEBCRD3" at bounding box center [259, 521] width 216 height 14
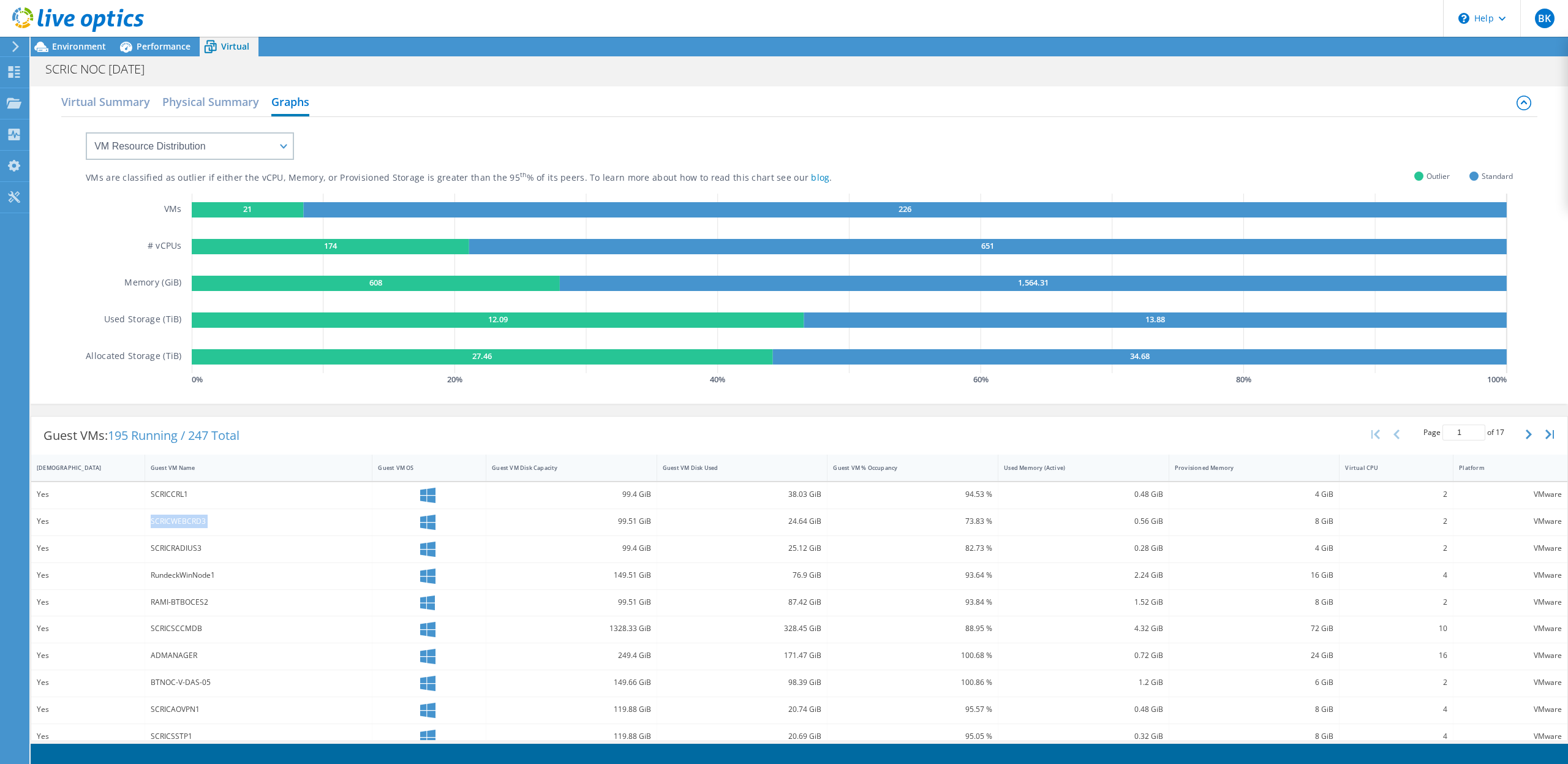
click at [240, 519] on div "SCRICWEBCRD3" at bounding box center [259, 521] width 216 height 14
click at [87, 50] on span "Environment" at bounding box center [78, 46] width 54 height 12
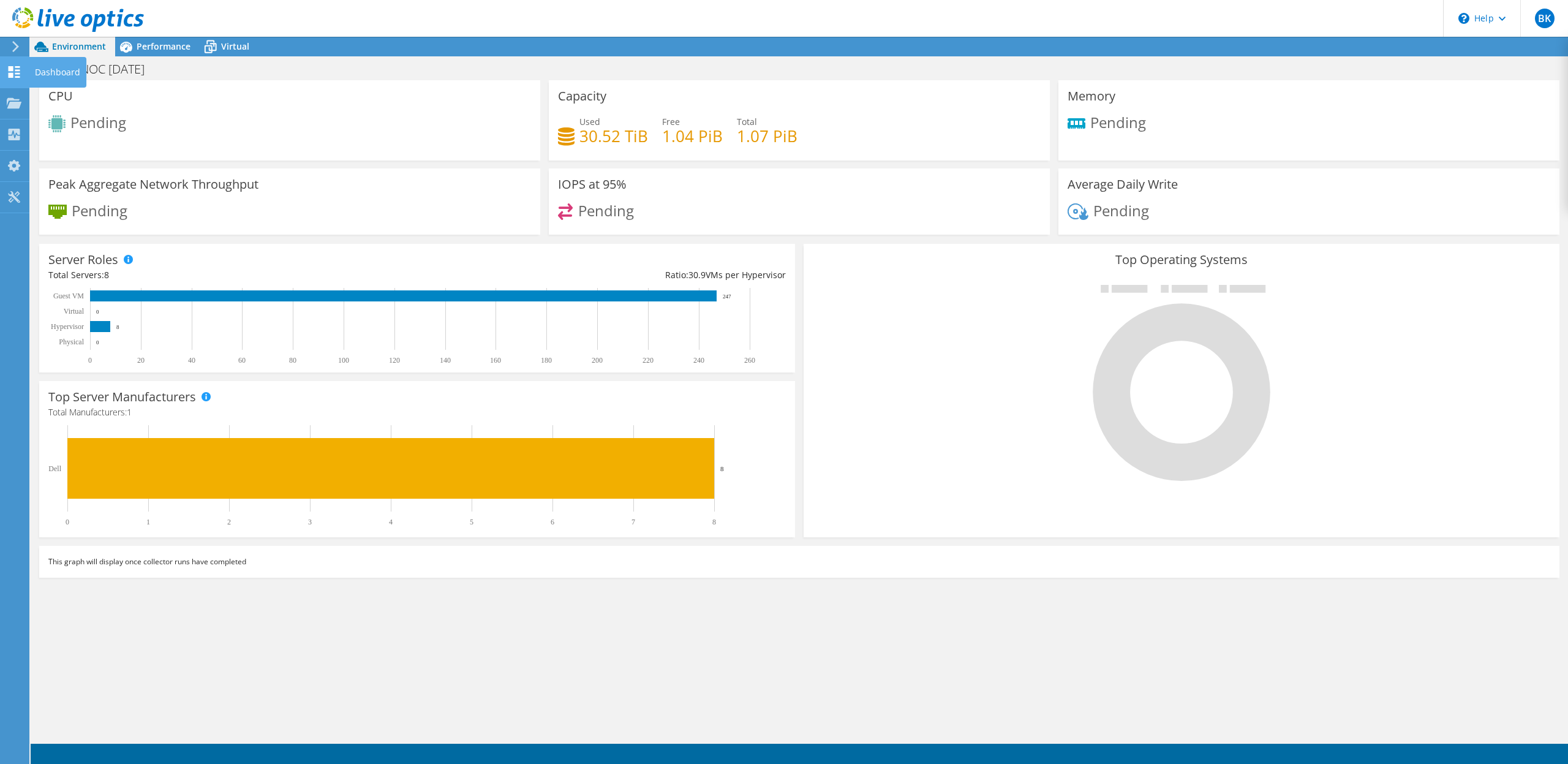
click at [16, 66] on icon at bounding box center [14, 72] width 15 height 12
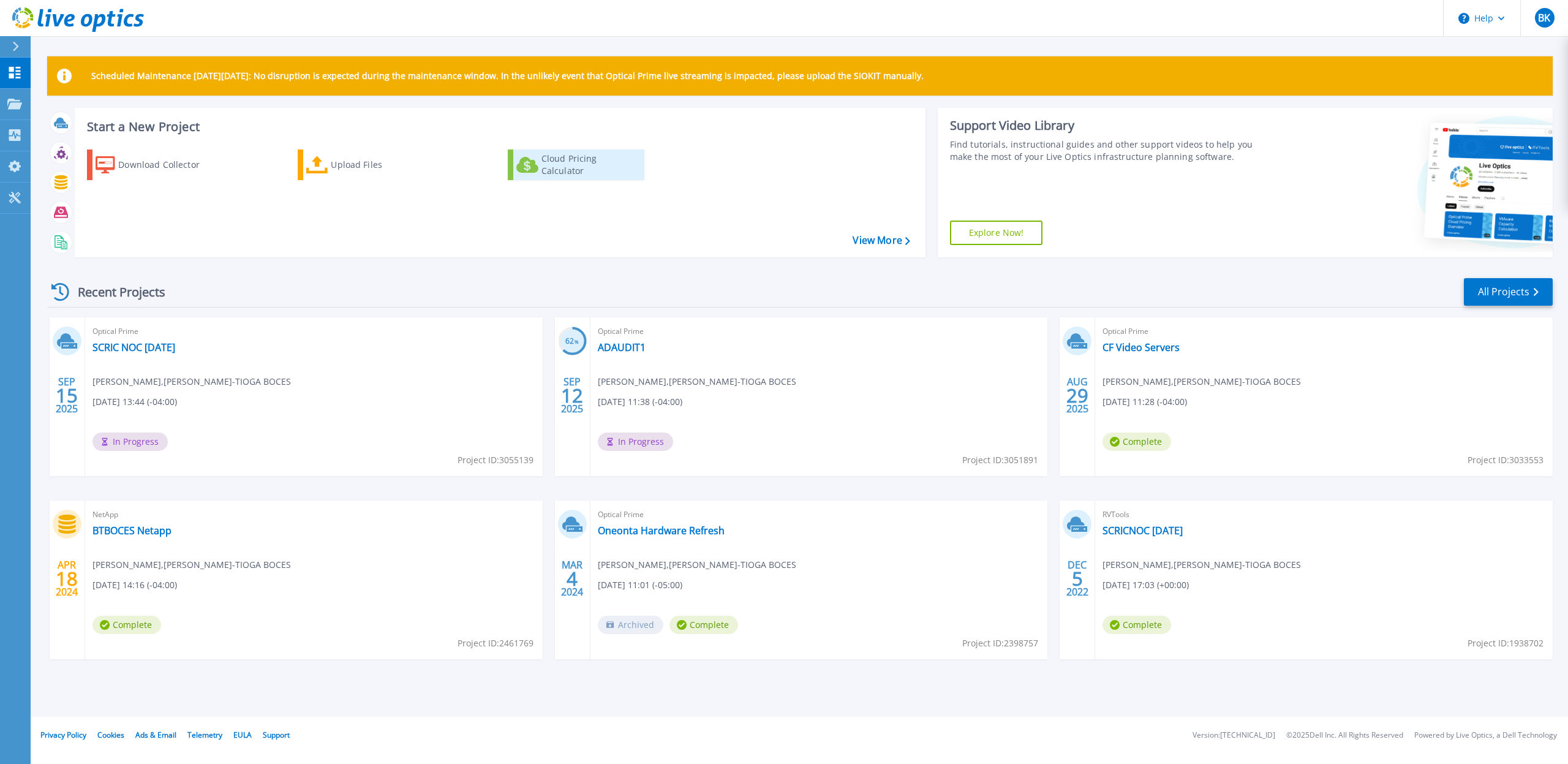
click at [590, 162] on div "Cloud Pricing Calculator" at bounding box center [590, 165] width 98 height 25
